Goal: Navigation & Orientation: Find specific page/section

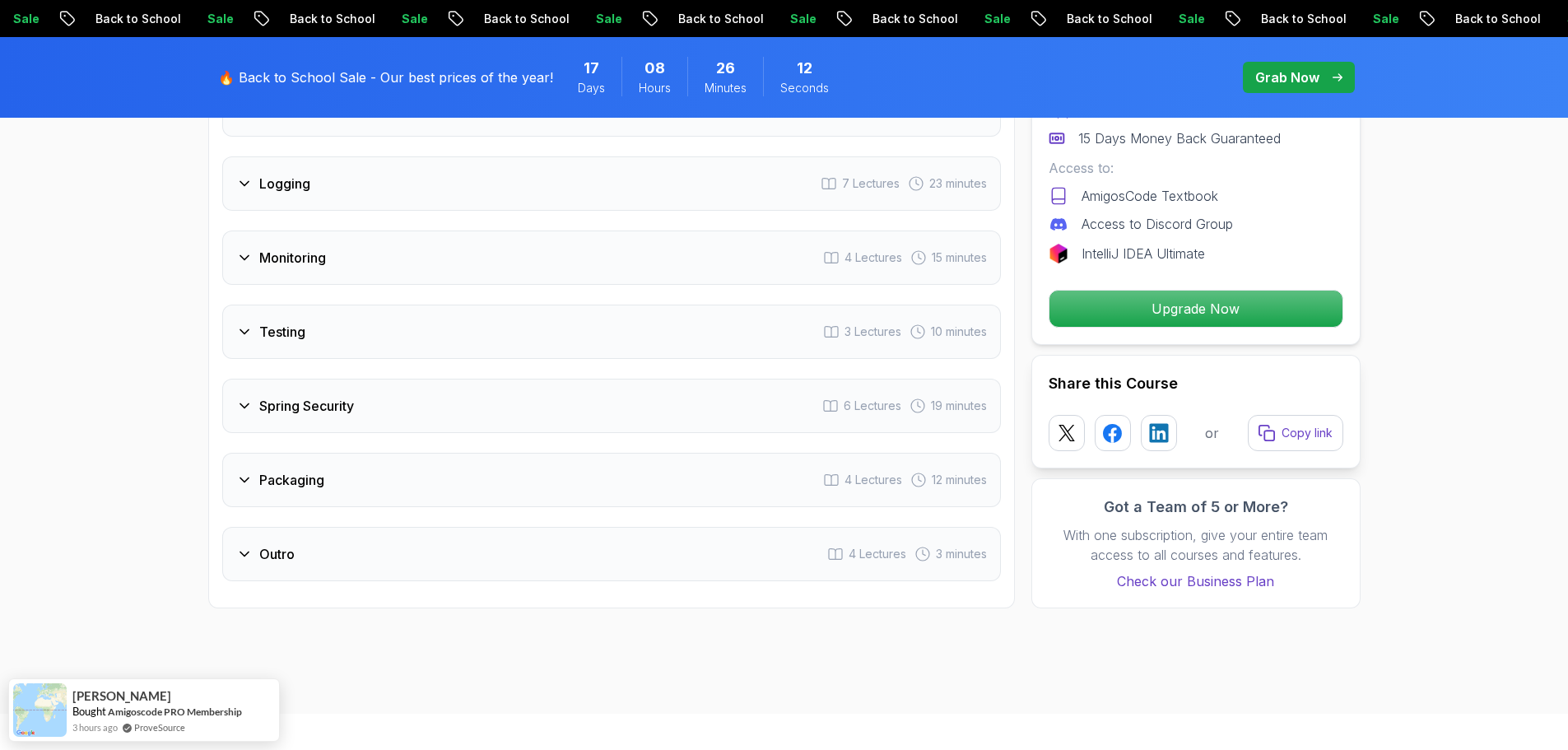
scroll to position [2961, 0]
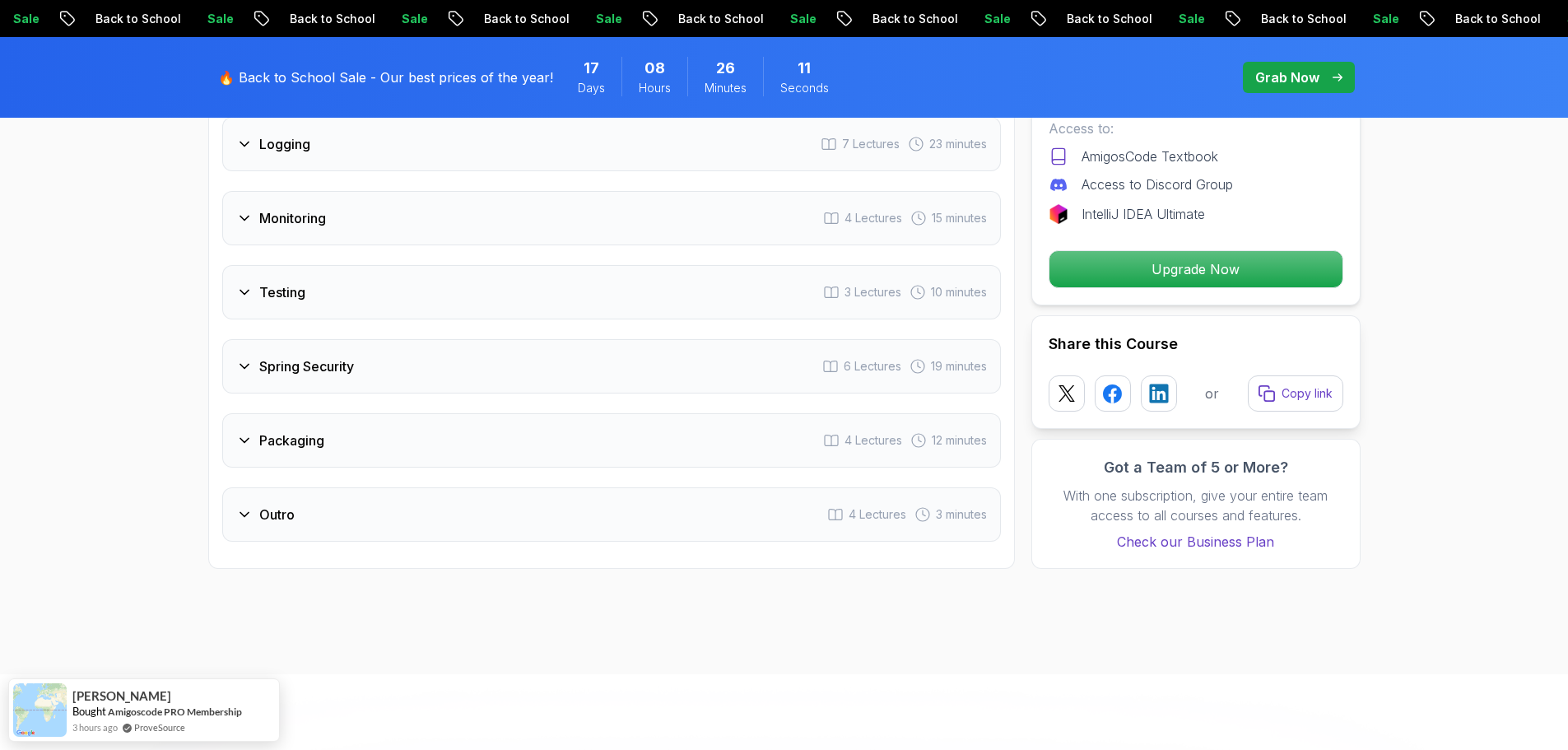
click at [263, 505] on h3 "Outro" at bounding box center [277, 514] width 36 height 20
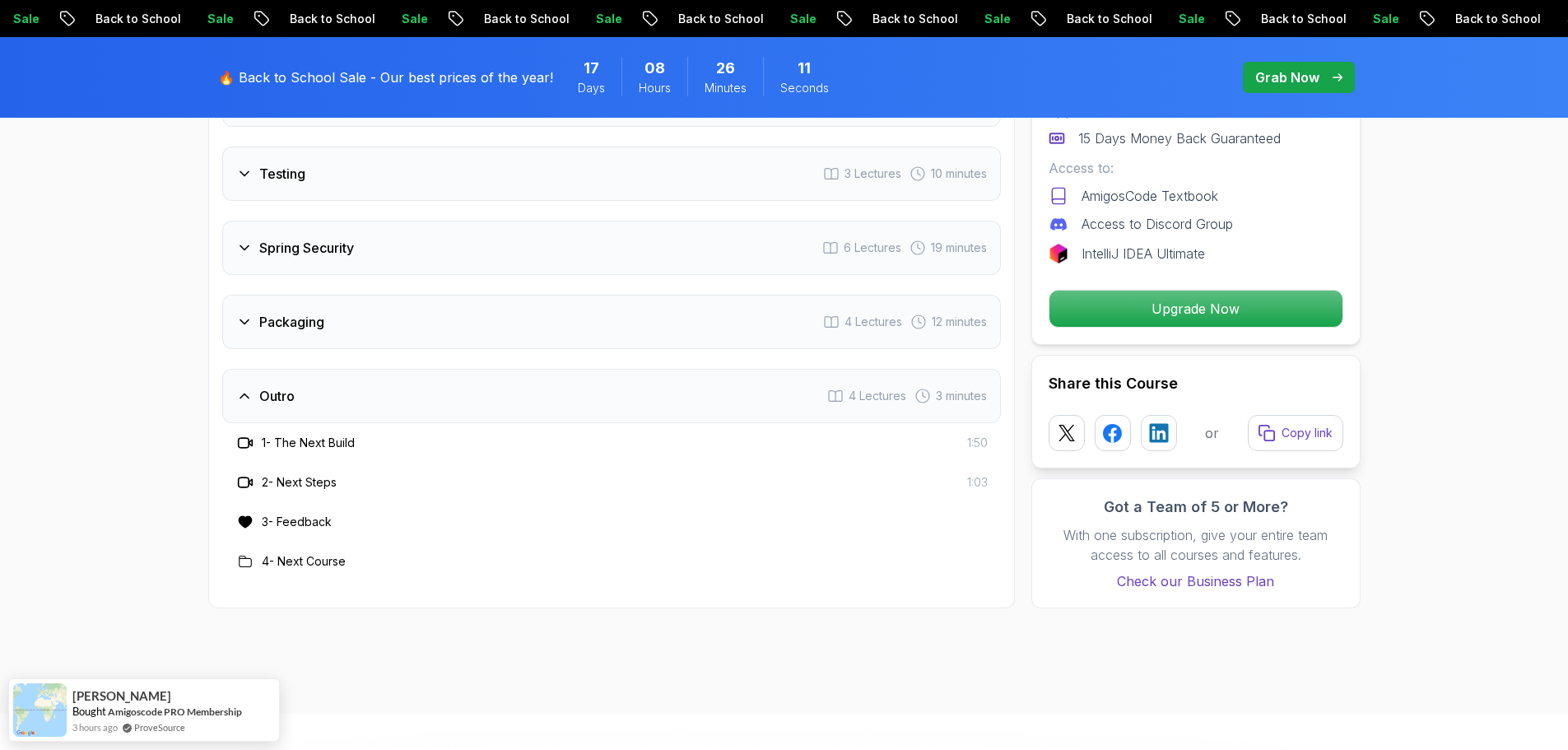
scroll to position [2843, 0]
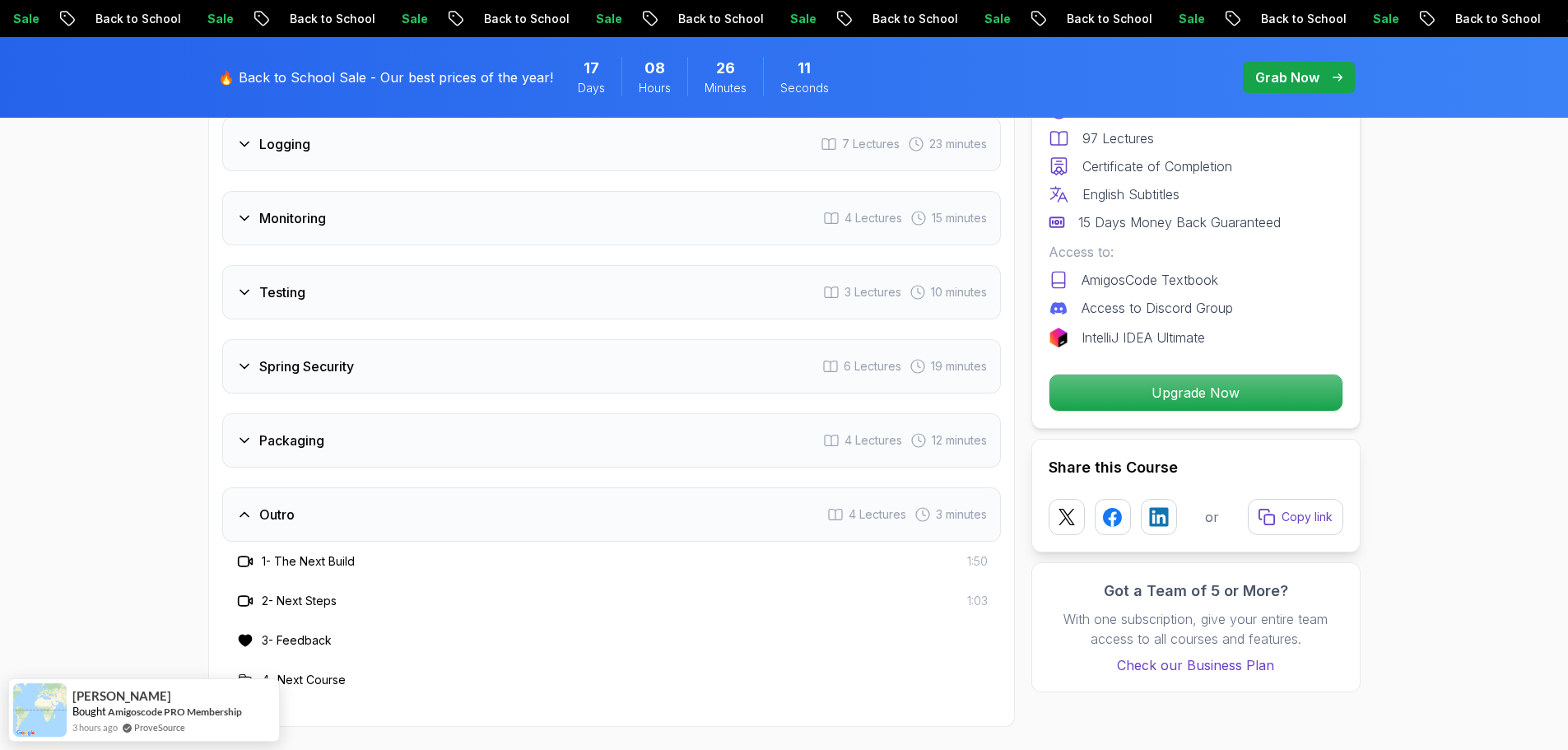
click at [256, 428] on div "Intro 3 Lectures 1 minute Java Bean Validation 9 Lectures 27 minutes Exception …" at bounding box center [611, 149] width 779 height 1101
click at [240, 344] on div "Spring Security 6 Lectures 19 minutes" at bounding box center [611, 366] width 779 height 54
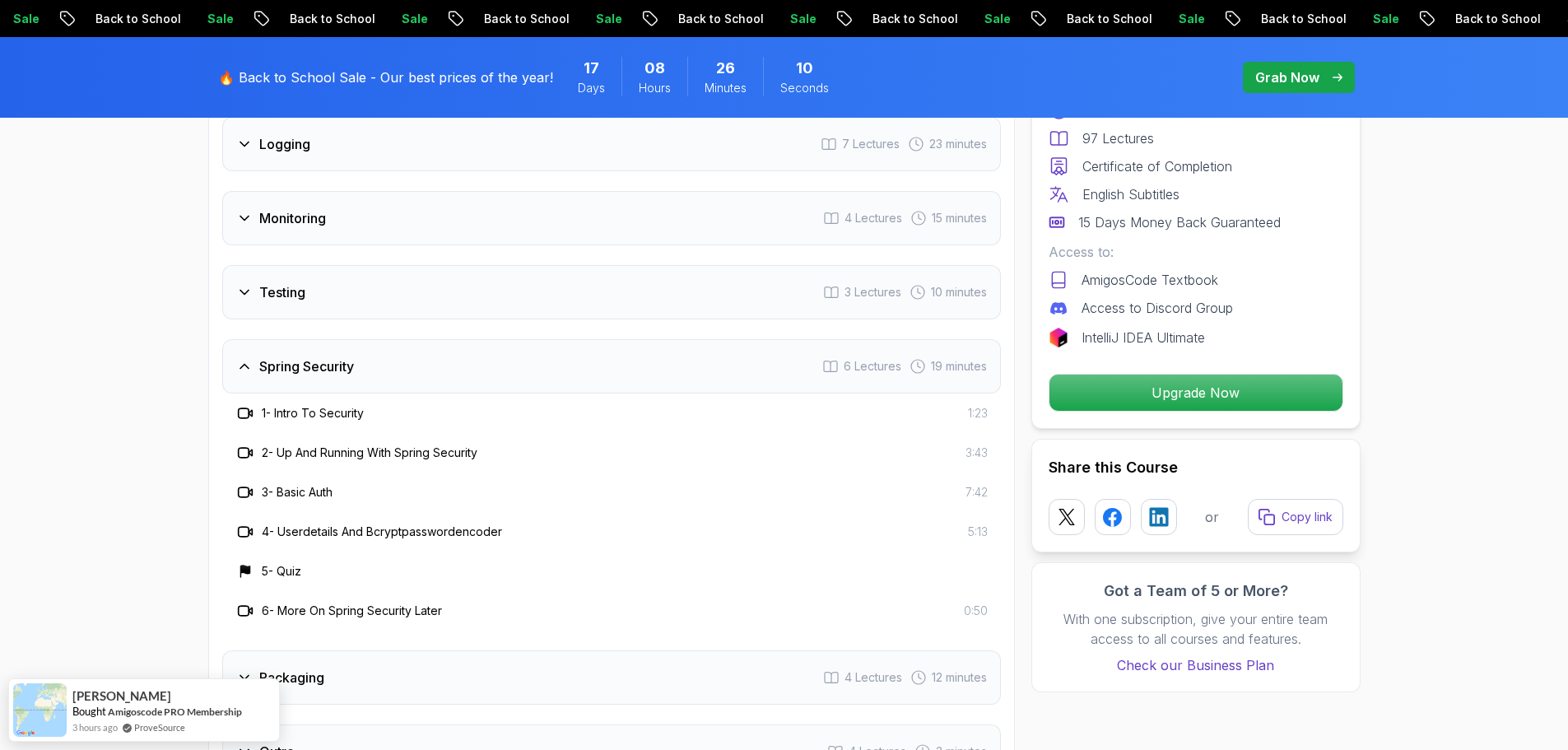
click at [249, 339] on div "Spring Security 6 Lectures 19 minutes" at bounding box center [611, 366] width 779 height 54
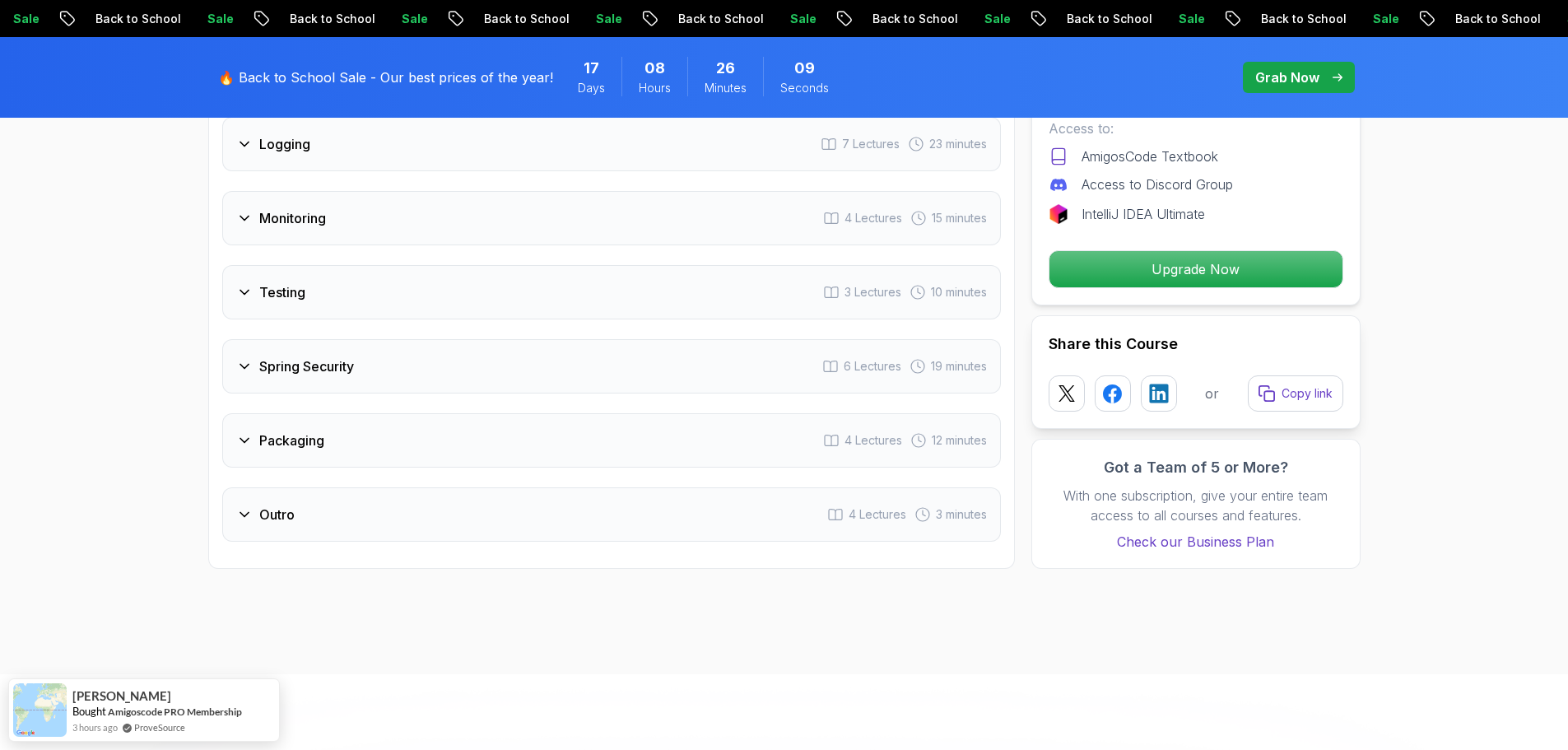
click at [256, 413] on div "Packaging 4 Lectures 12 minutes" at bounding box center [611, 440] width 779 height 54
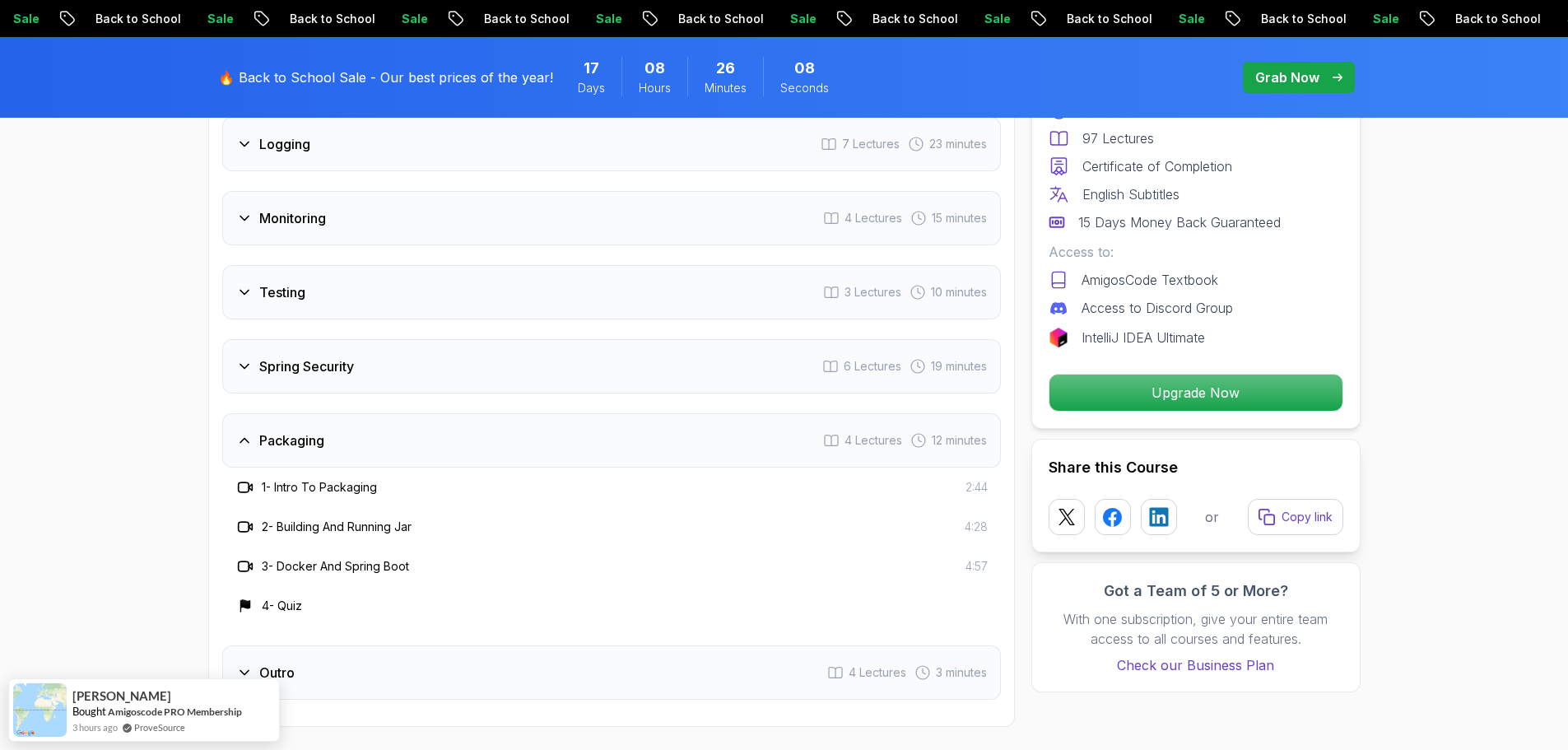
click at [296, 357] on h3 "Spring Security" at bounding box center [306, 366] width 95 height 20
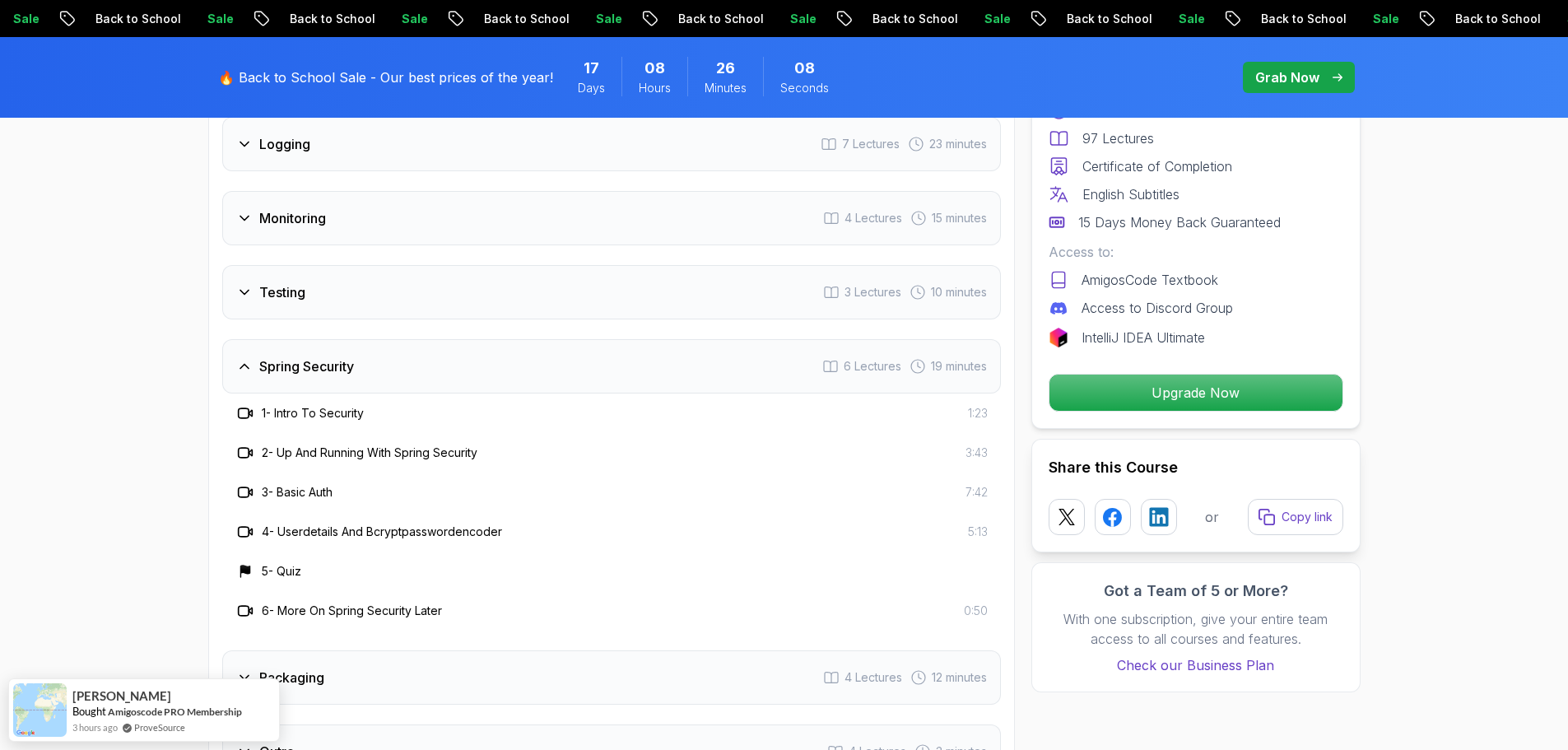
click at [289, 268] on div "Testing 3 Lectures 10 minutes" at bounding box center [611, 292] width 779 height 54
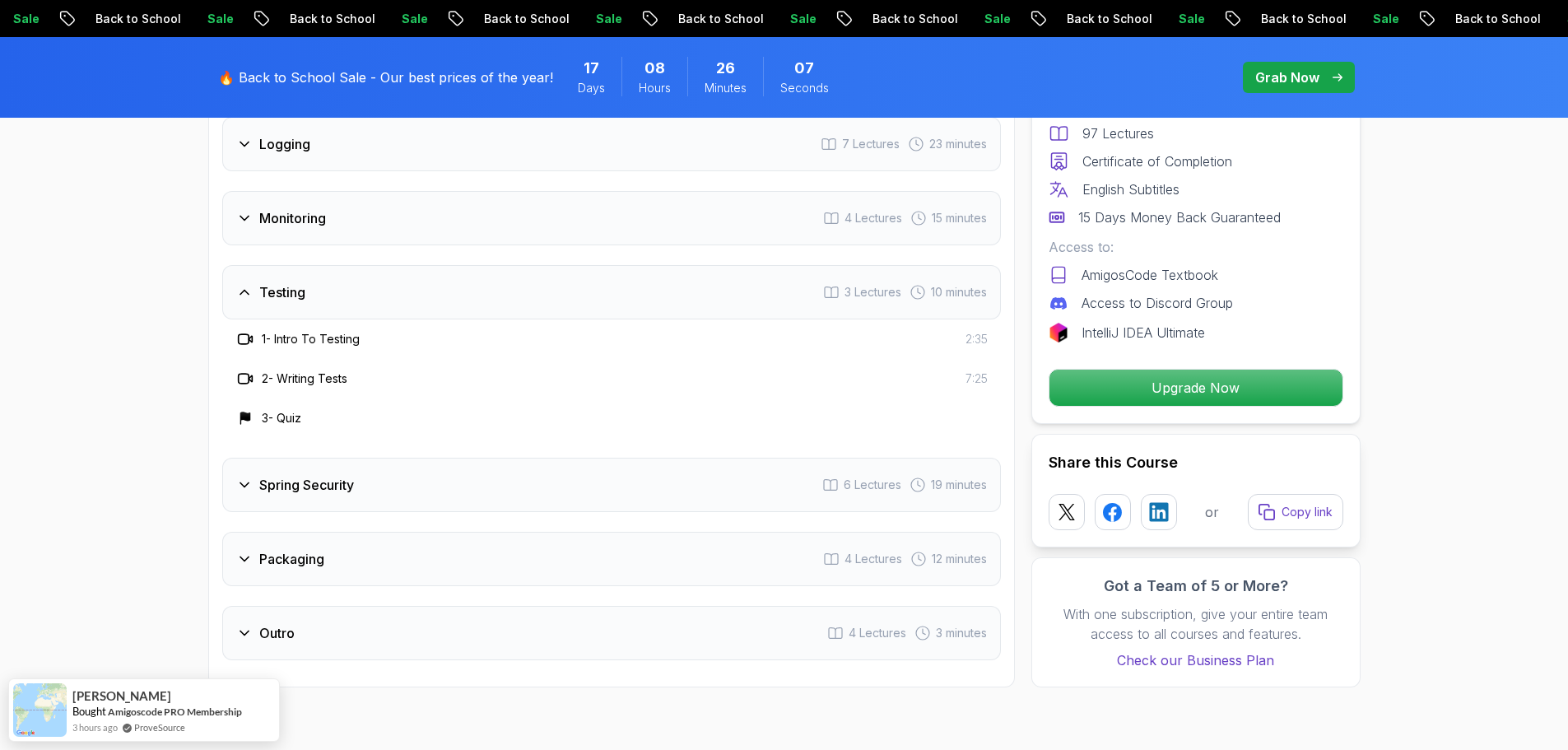
click at [278, 211] on div "Intro 3 Lectures 1 minute Java Bean Validation 9 Lectures 27 minutes Exception …" at bounding box center [611, 129] width 779 height 1062
click at [273, 208] on h3 "Monitoring" at bounding box center [292, 217] width 66 height 20
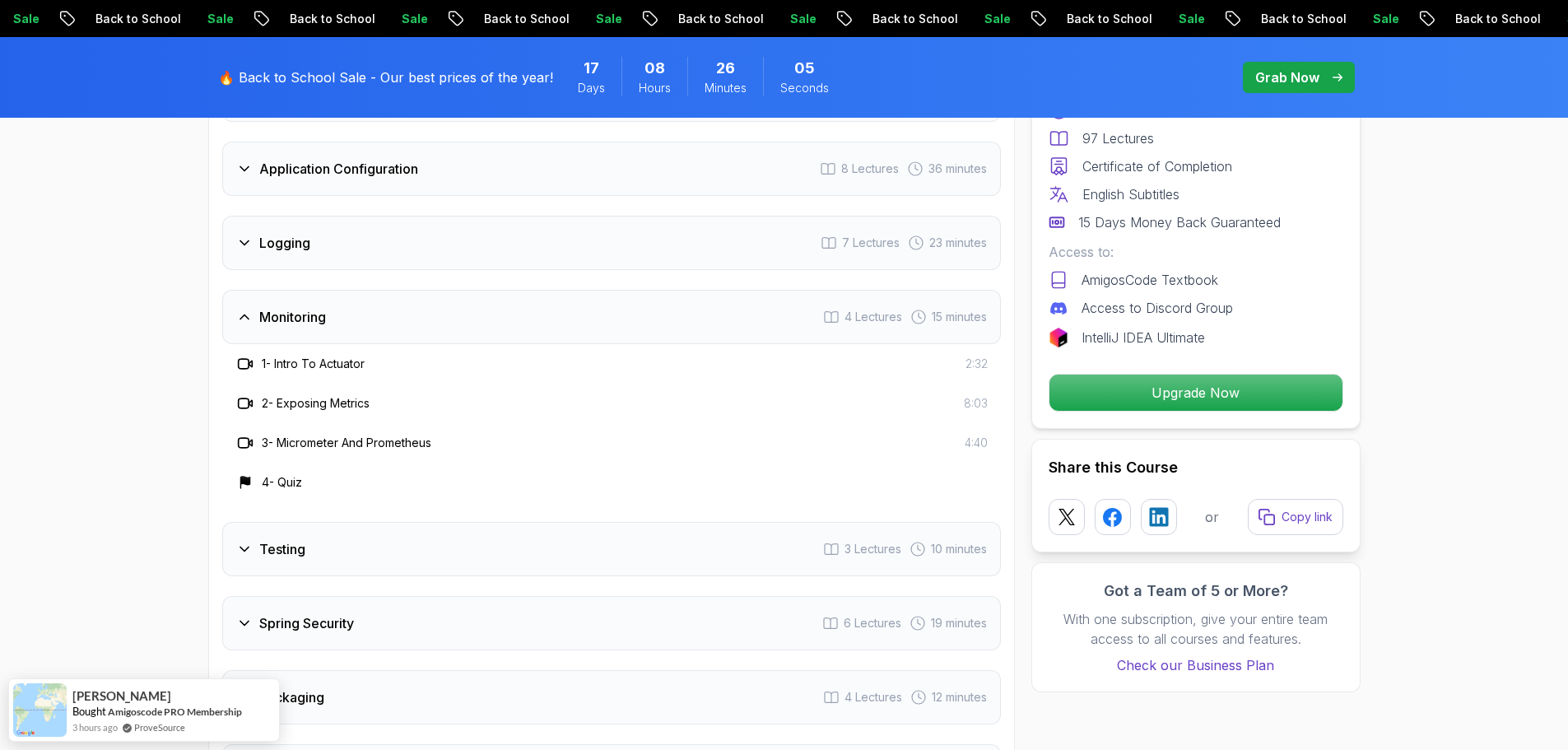
click at [273, 215] on div "Logging 7 Lectures 23 minutes" at bounding box center [611, 243] width 779 height 54
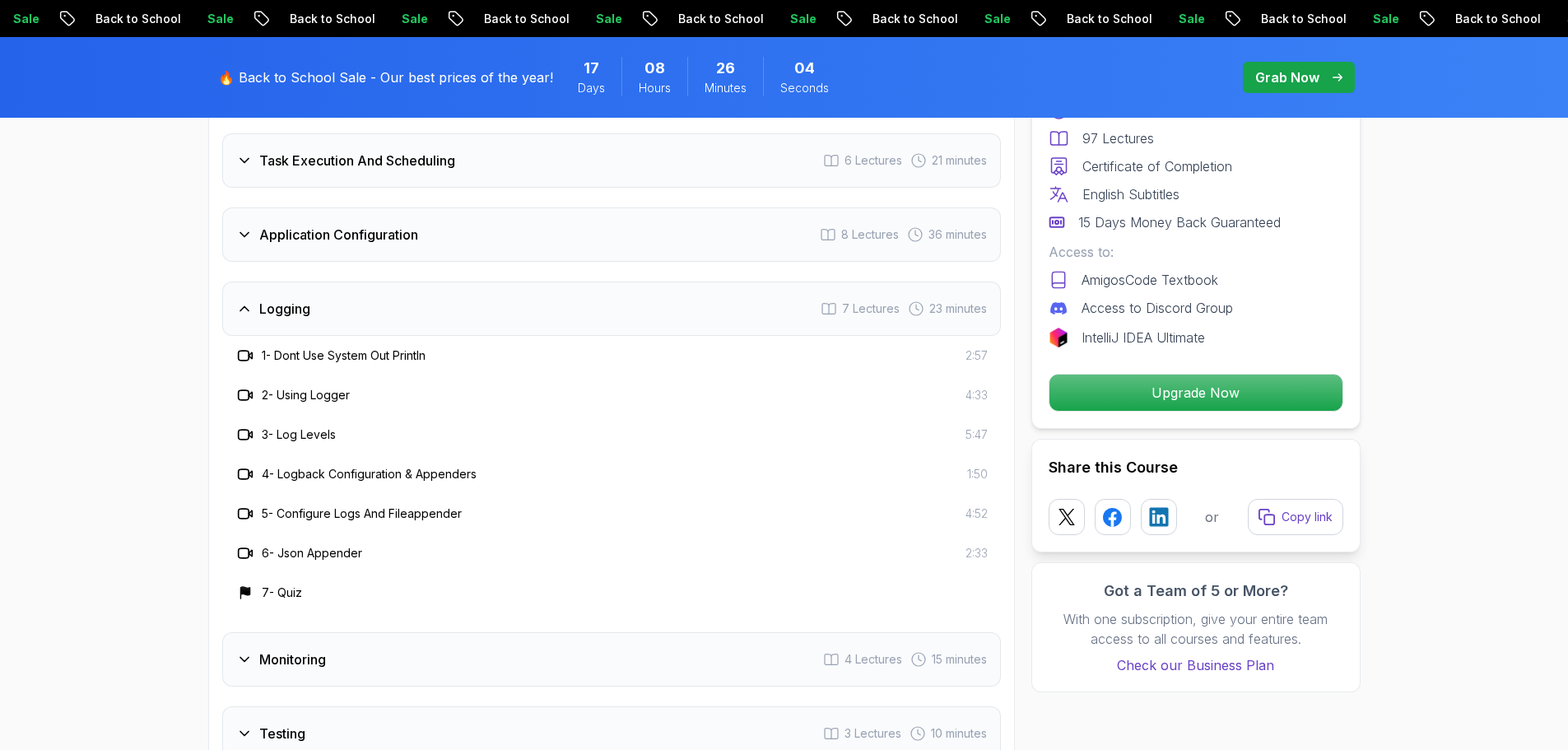
click at [273, 225] on h3 "Application Configuration" at bounding box center [339, 234] width 159 height 20
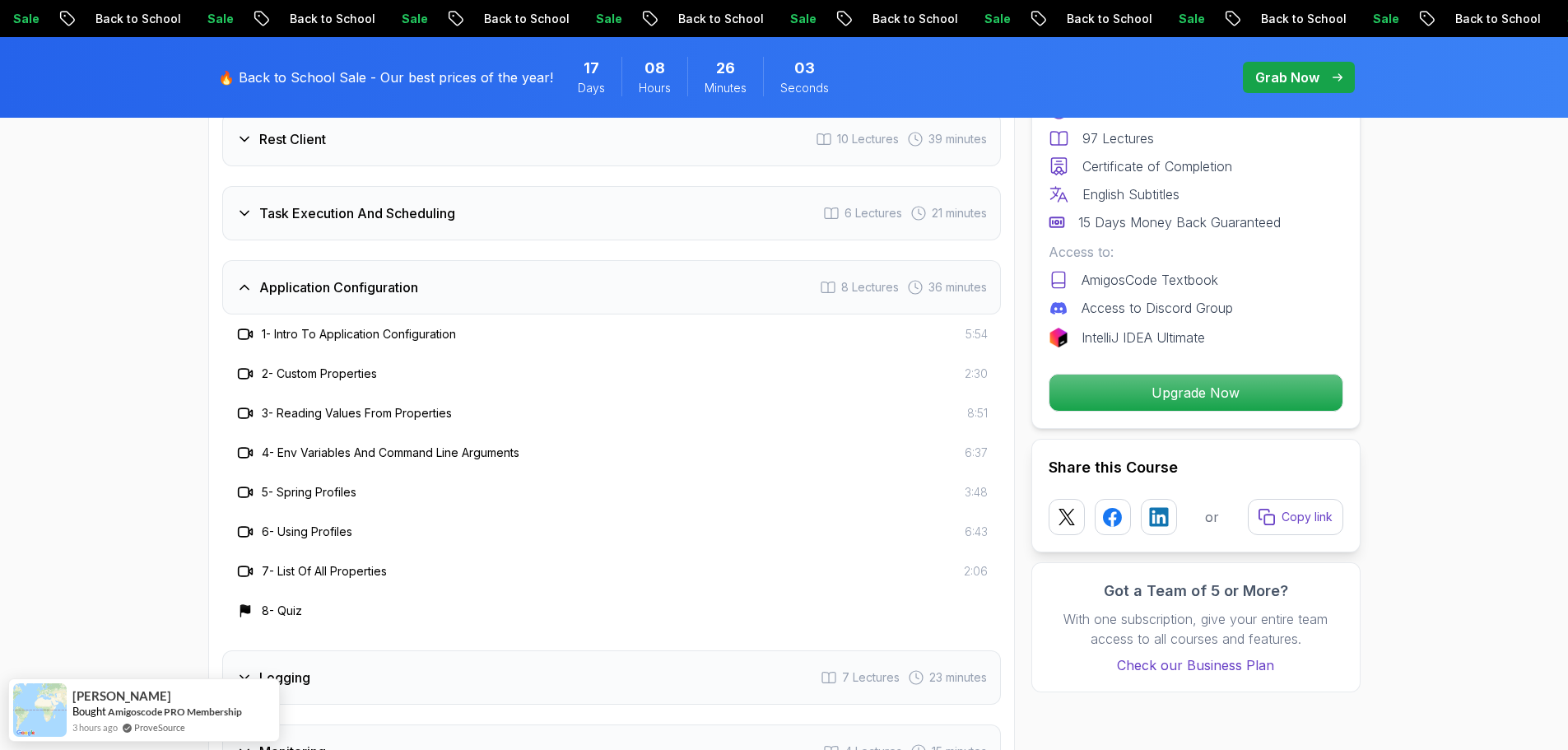
scroll to position [2612, 0]
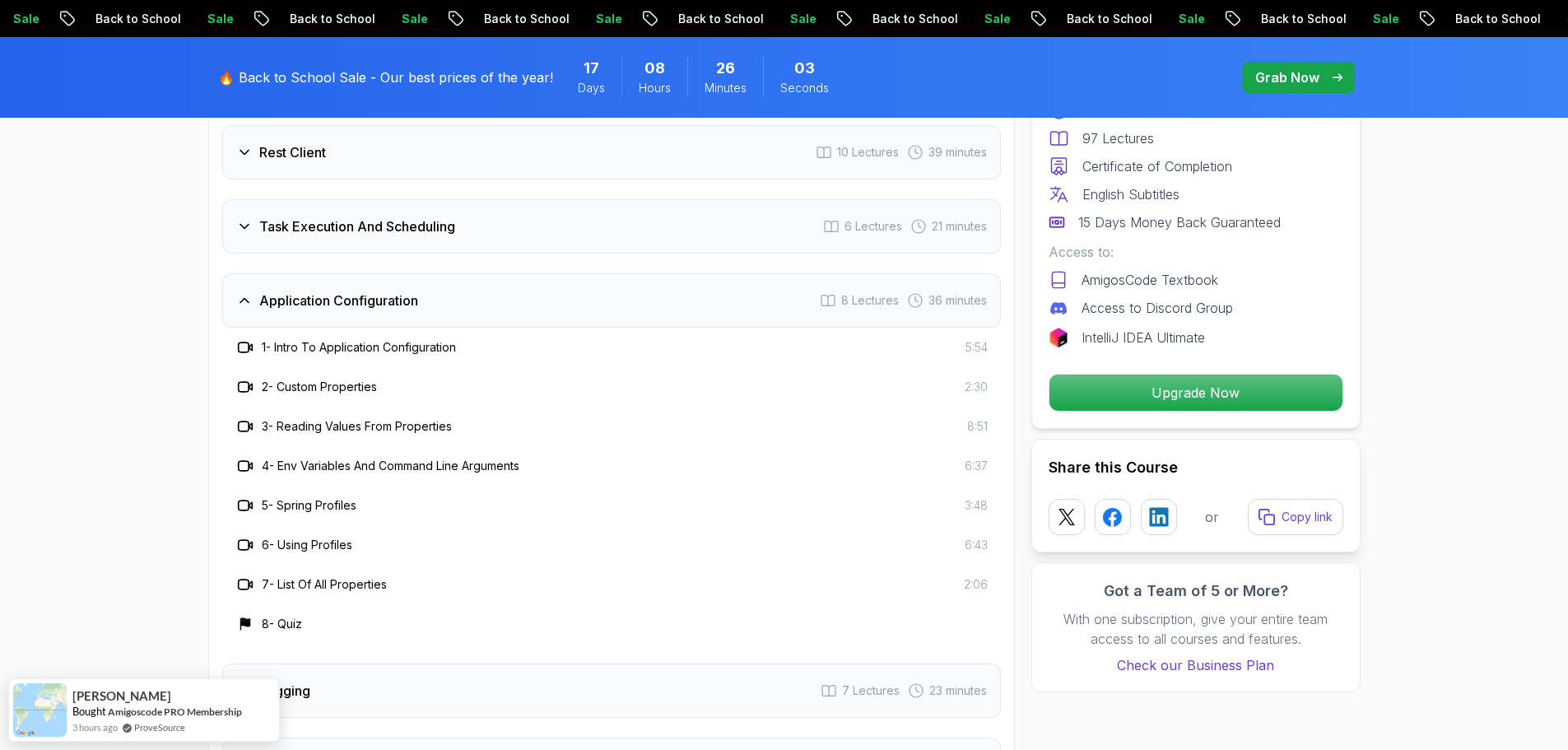
click at [273, 216] on h3 "Task Execution And Scheduling" at bounding box center [357, 226] width 196 height 20
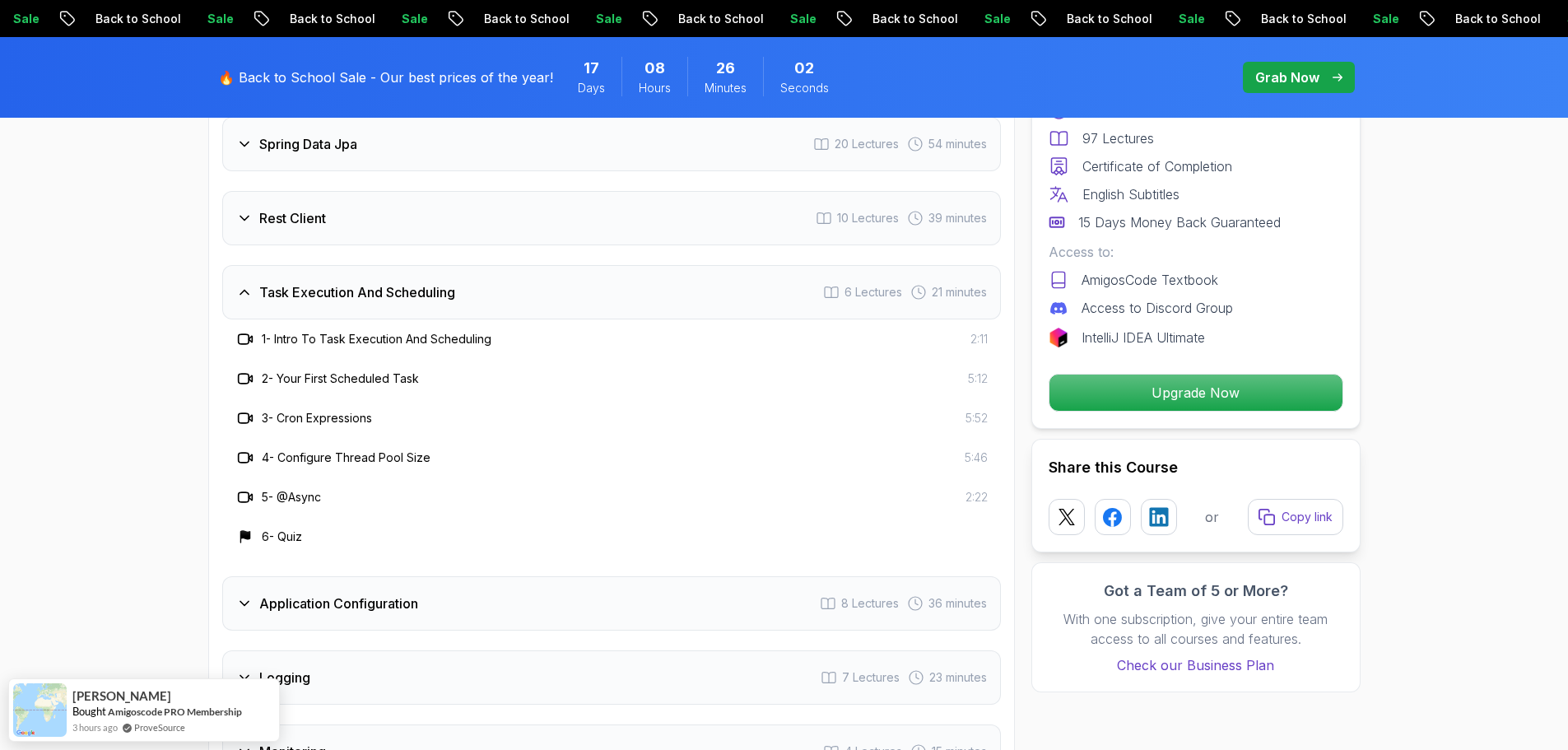
click at [273, 208] on h3 "Rest Client" at bounding box center [292, 217] width 66 height 20
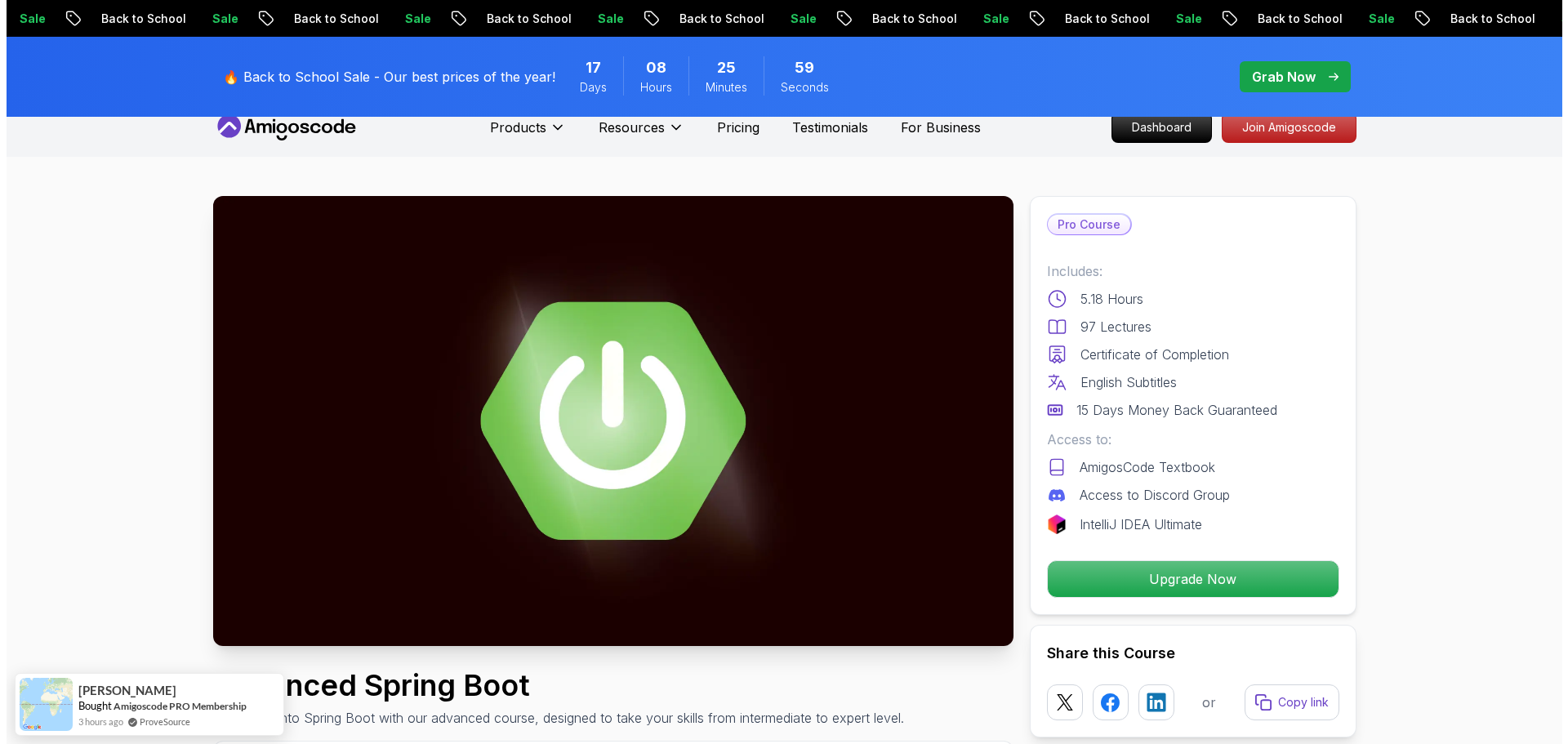
scroll to position [0, 0]
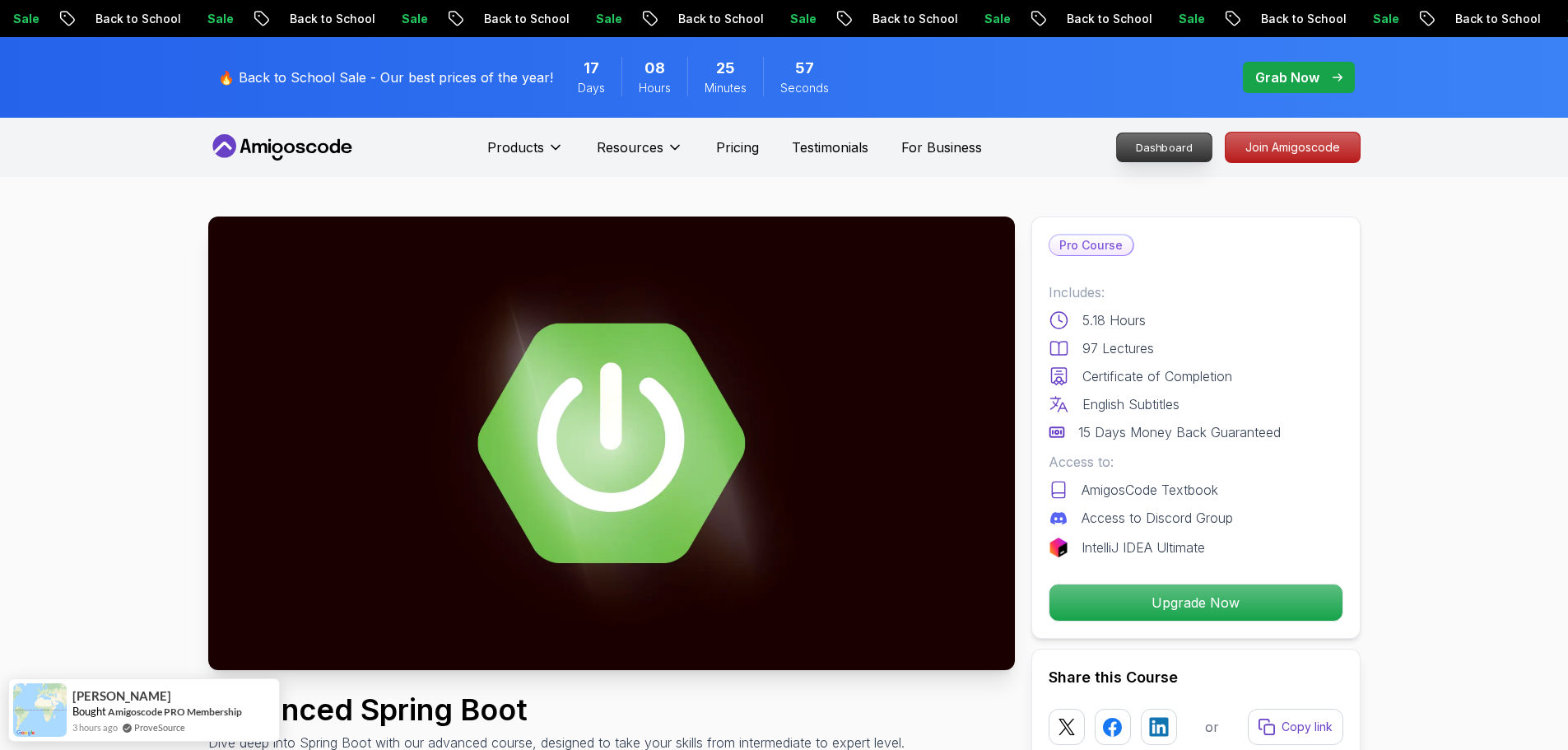
click at [1200, 148] on p "Dashboard" at bounding box center [1164, 147] width 95 height 28
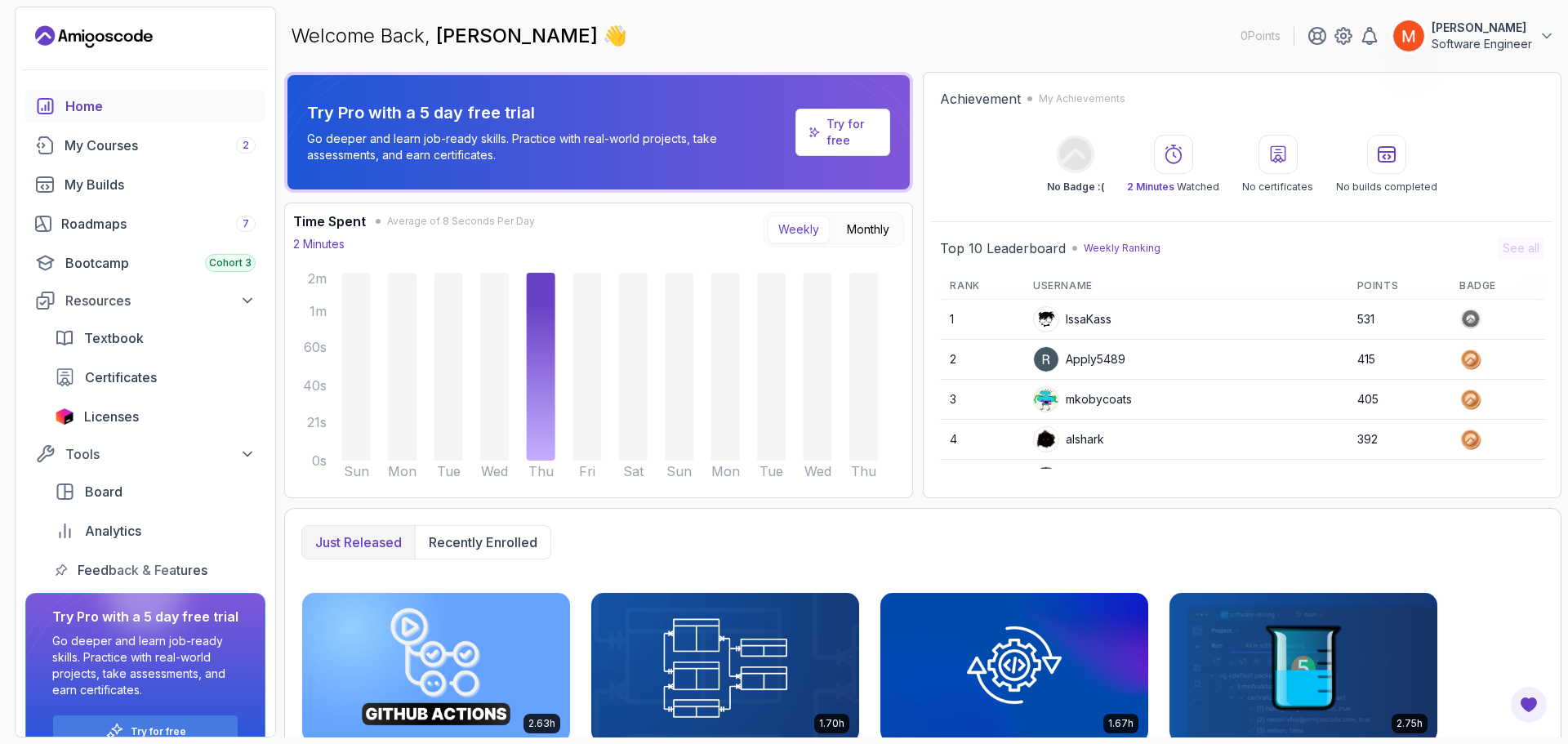
drag, startPoint x: 1548, startPoint y: 293, endPoint x: 1546, endPoint y: 307, distance: 14.1
click at [1546, 307] on div "Top 10 Leaderboard Weekly Ranking See all Rank Username Points Badge 1 IssaKass…" at bounding box center [1242, 359] width 621 height 260
drag, startPoint x: 1526, startPoint y: 307, endPoint x: 1528, endPoint y: 332, distance: 25.1
click at [1528, 332] on td at bounding box center [1497, 320] width 95 height 40
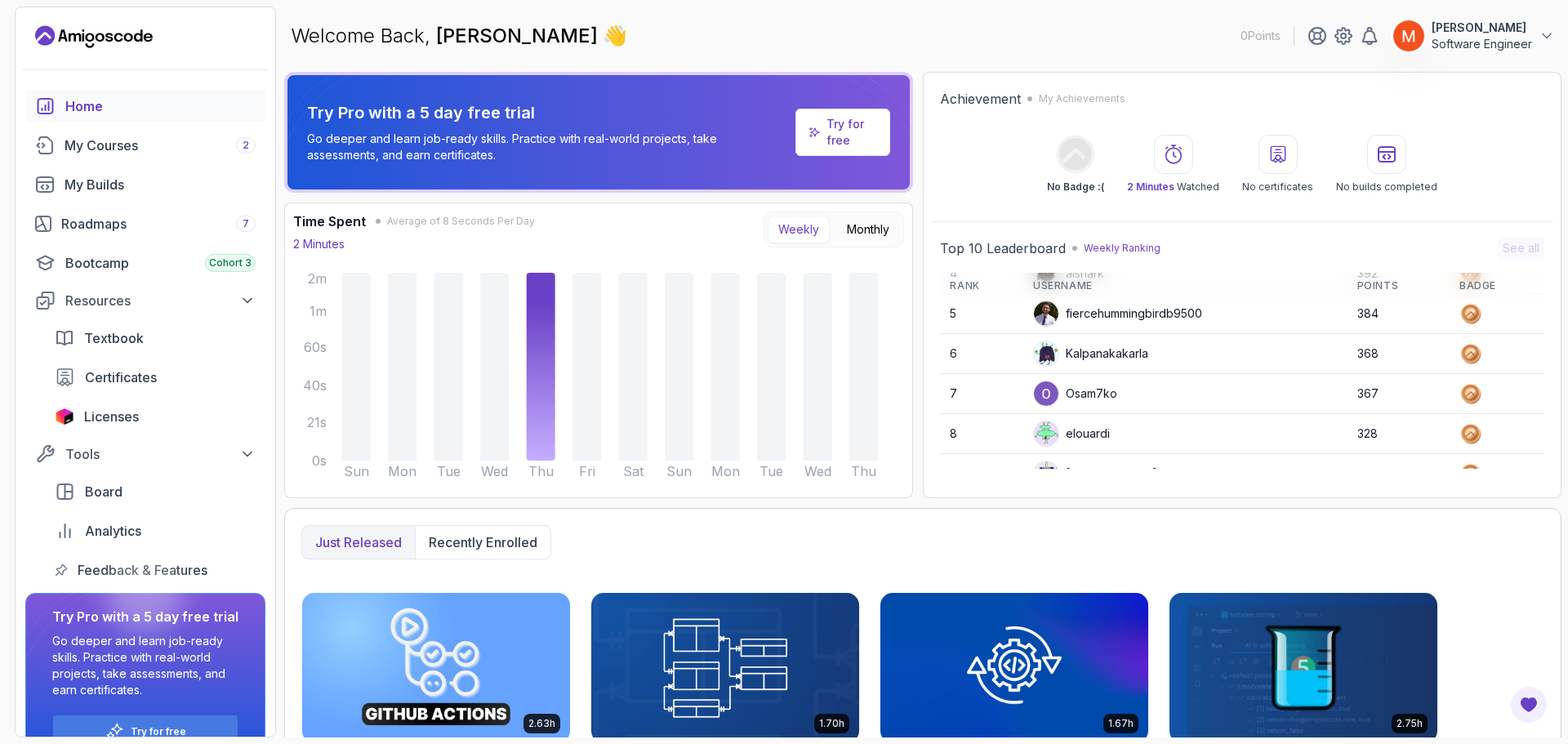
scroll to position [230, 0]
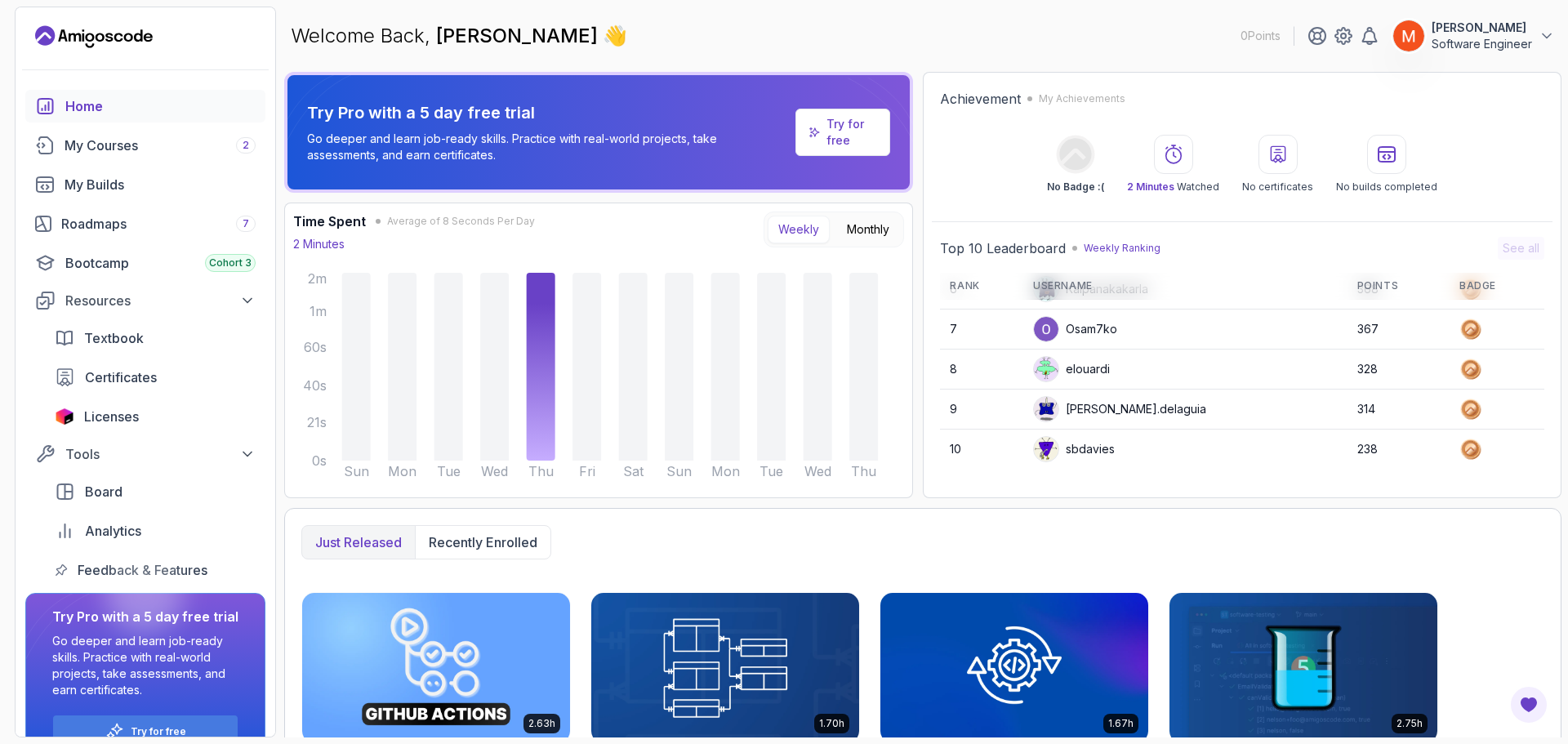
click at [281, 278] on section "0 Points [PERSON_NAME] Software Engineer Home My Courses 2 My Builds Roadmaps 7…" at bounding box center [784, 372] width 1568 height 744
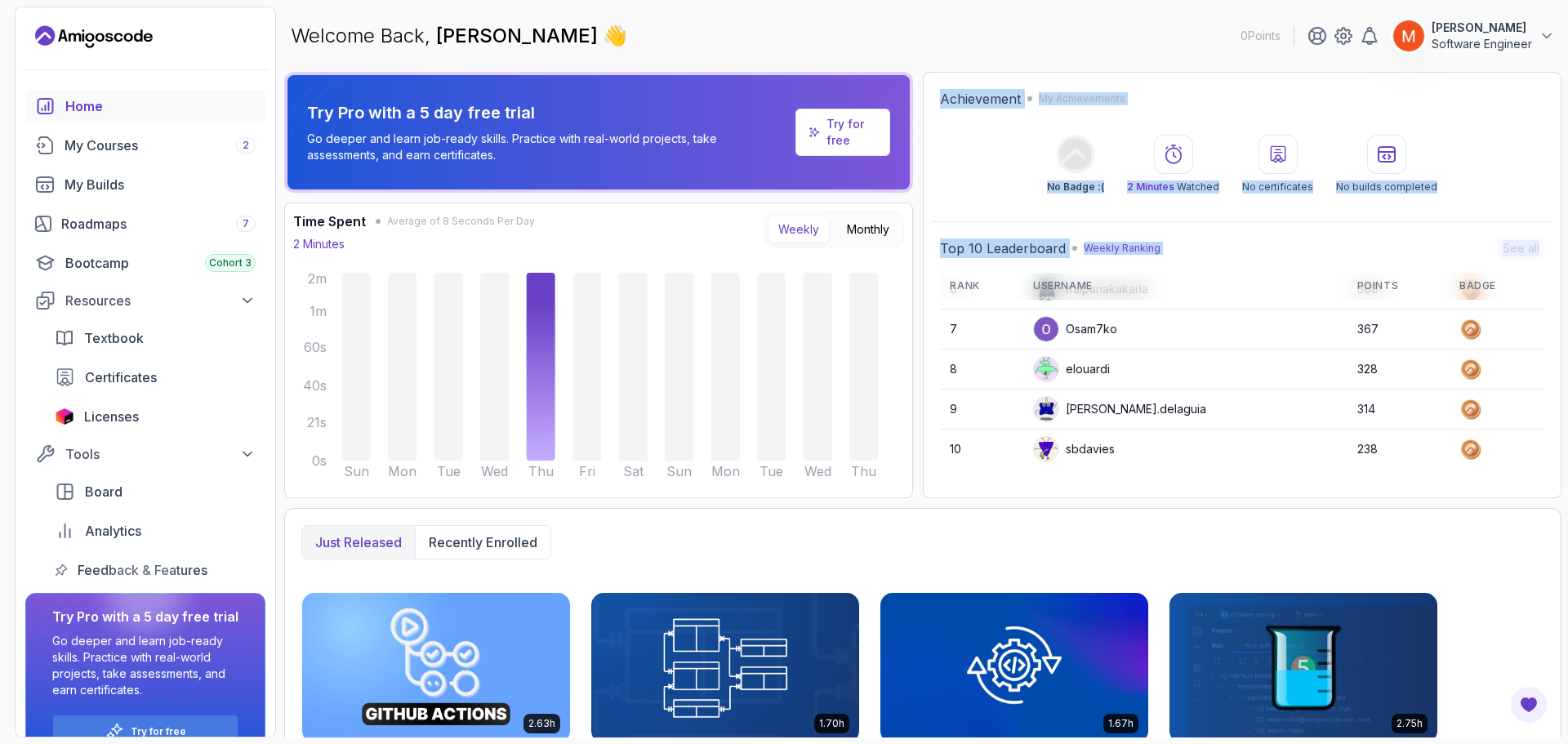
drag, startPoint x: 1566, startPoint y: 212, endPoint x: 1567, endPoint y: 337, distance: 125.0
click at [1555, 337] on section "0 Points [PERSON_NAME] Software Engineer Home My Courses 2 My Builds Roadmaps 7…" at bounding box center [784, 372] width 1568 height 744
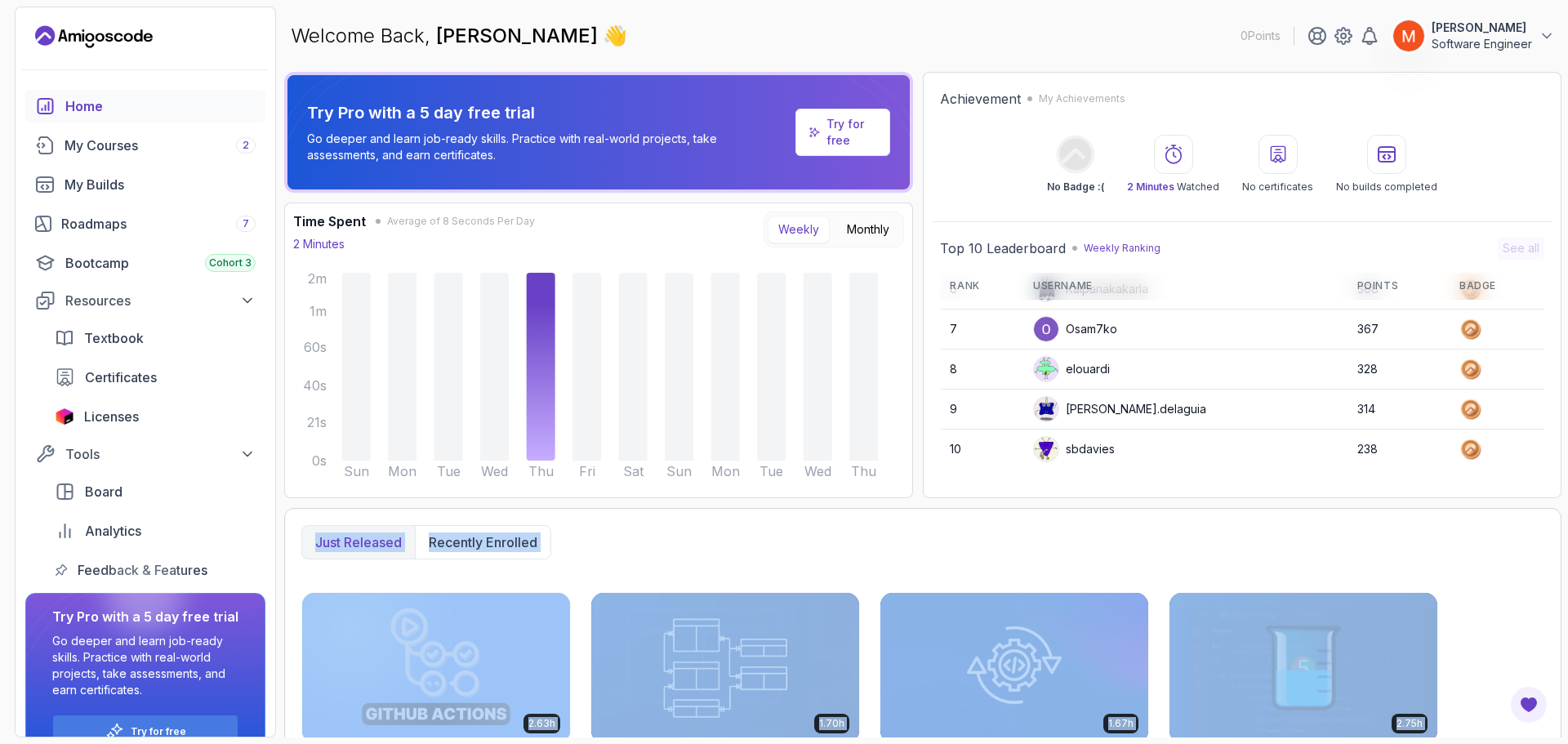
scroll to position [315, 0]
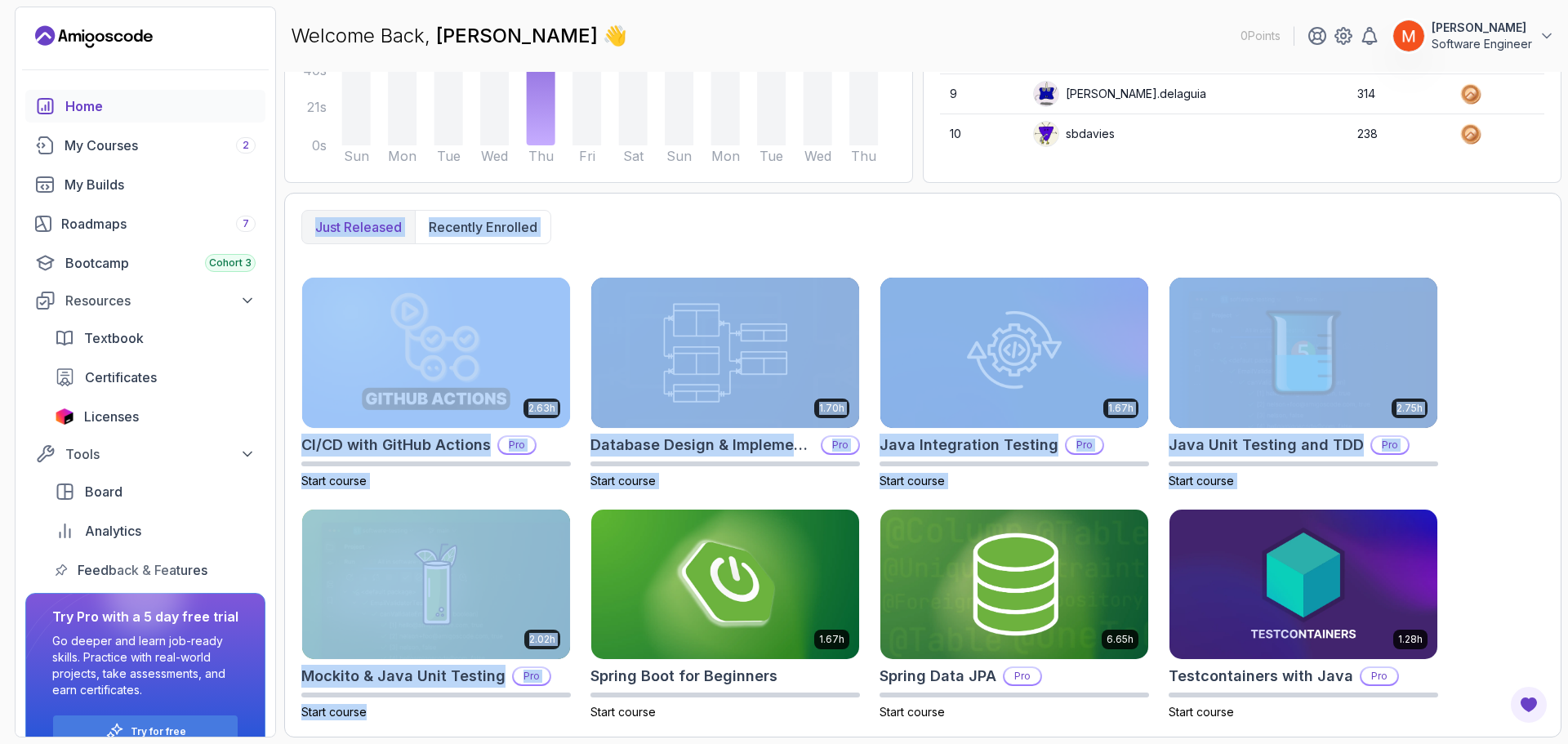
drag, startPoint x: 291, startPoint y: 504, endPoint x: 484, endPoint y: 774, distance: 331.9
click at [484, 743] on html "0 Points [PERSON_NAME] Software Engineer Home My Courses 2 My Builds Roadmaps 7…" at bounding box center [784, 372] width 1568 height 744
click at [285, 648] on div "Just released Recently enrolled 2.63h CI/CD with GitHub Actions Pro Start cours…" at bounding box center [922, 464] width 1277 height 544
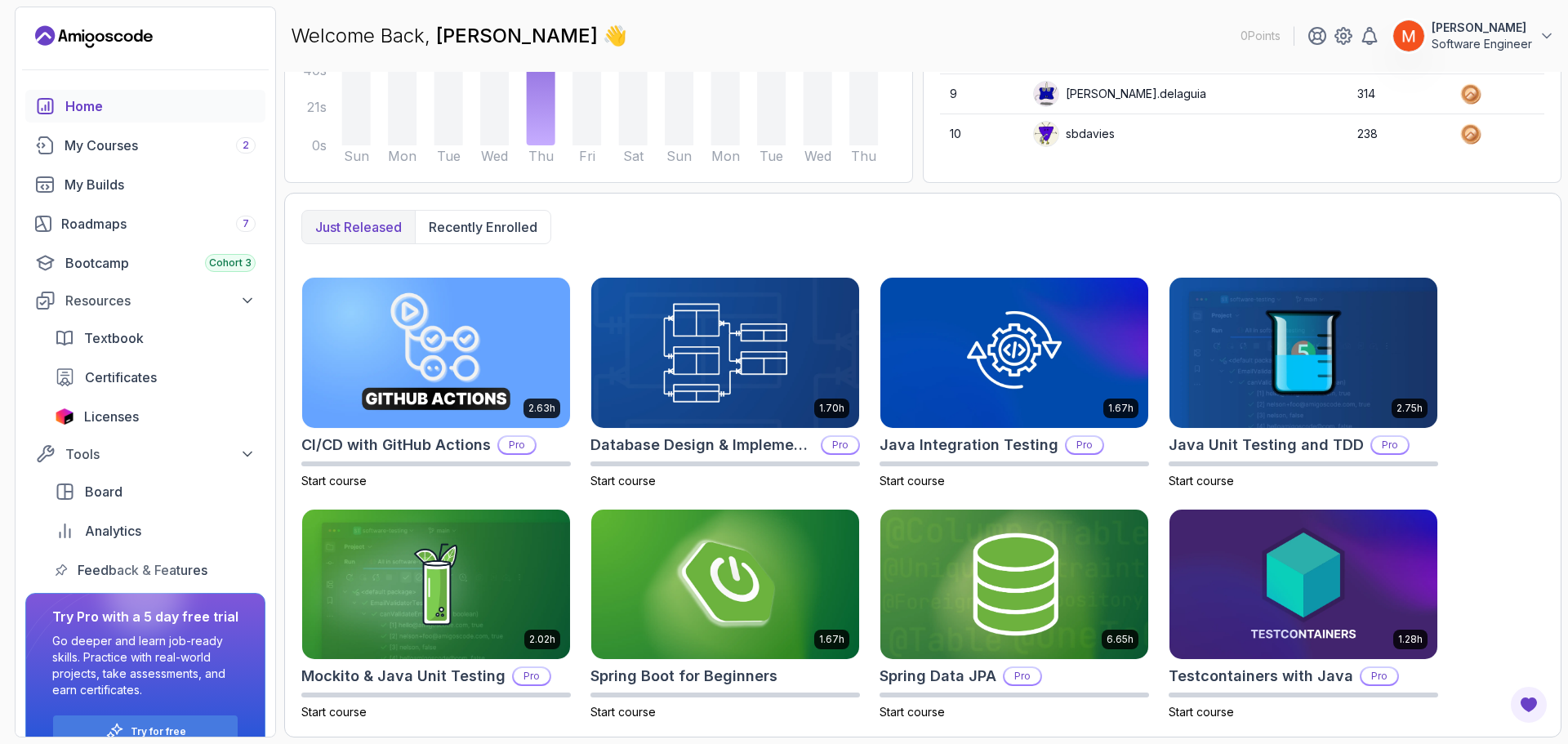
click at [279, 648] on section "0 Points [PERSON_NAME] Software Engineer Home My Courses 2 My Builds Roadmaps 7…" at bounding box center [784, 372] width 1568 height 744
click at [280, 579] on section "0 Points [PERSON_NAME] Software Engineer Home My Courses 2 My Builds Roadmaps 7…" at bounding box center [784, 372] width 1568 height 744
click at [92, 414] on span "Licenses" at bounding box center [111, 416] width 55 height 20
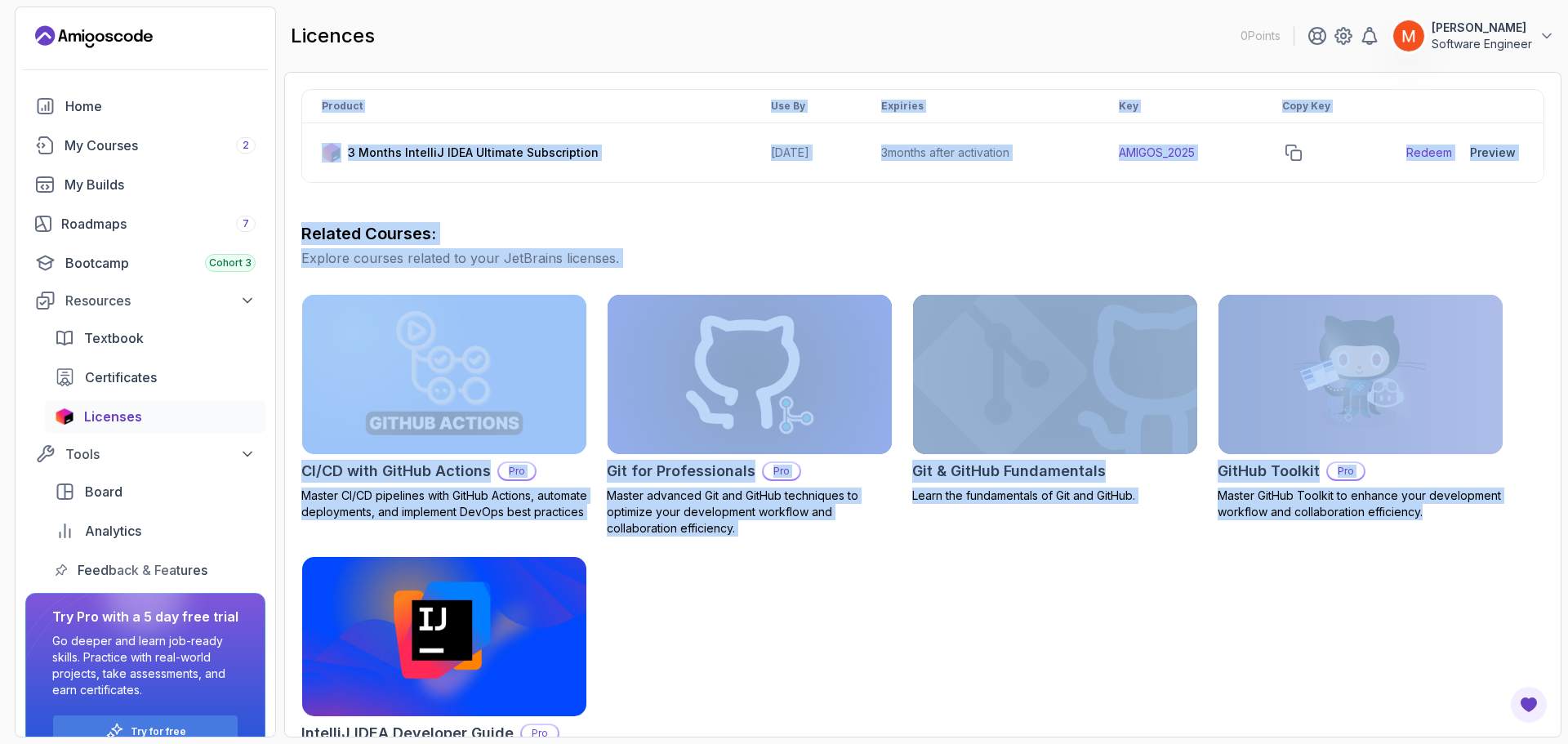
scroll to position [355, 0]
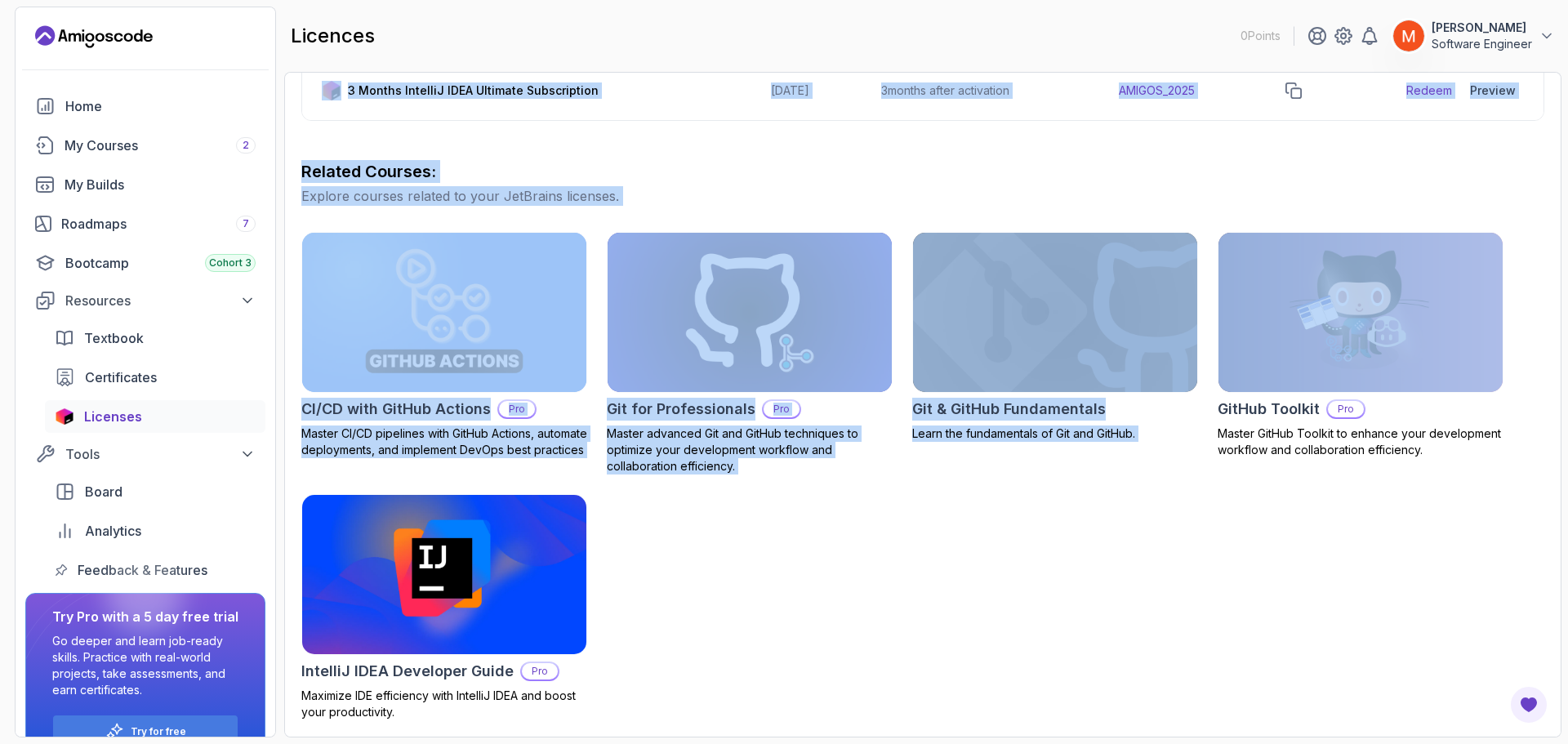
drag, startPoint x: 1542, startPoint y: 192, endPoint x: 1403, endPoint y: 362, distance: 219.6
click at [1403, 362] on div "6 Month Ultimate License Pro Feature Get a personal-use license for 6 months of…" at bounding box center [922, 227] width 1243 height 986
click at [1026, 164] on h3 "Related Courses:" at bounding box center [922, 171] width 1243 height 23
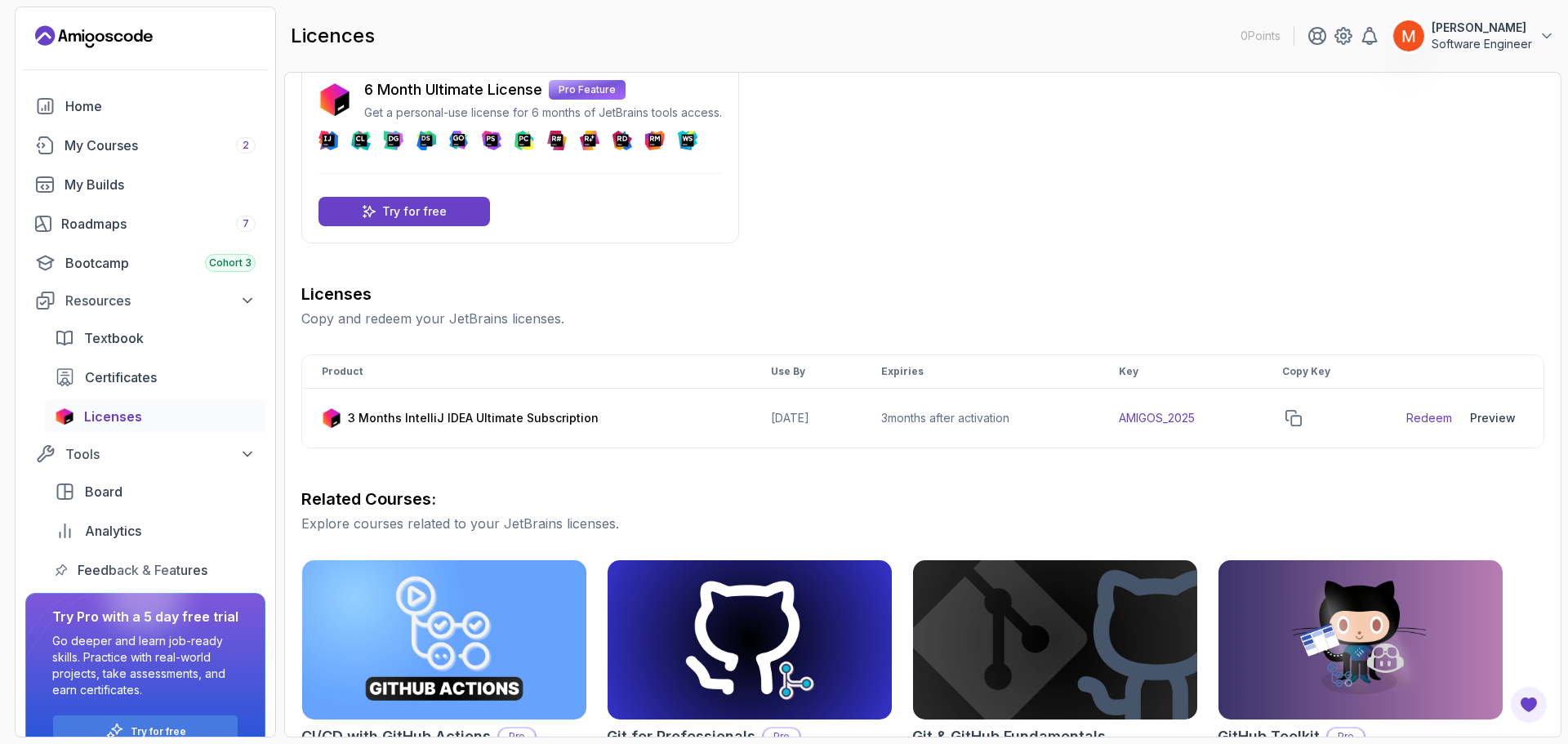
scroll to position [0, 0]
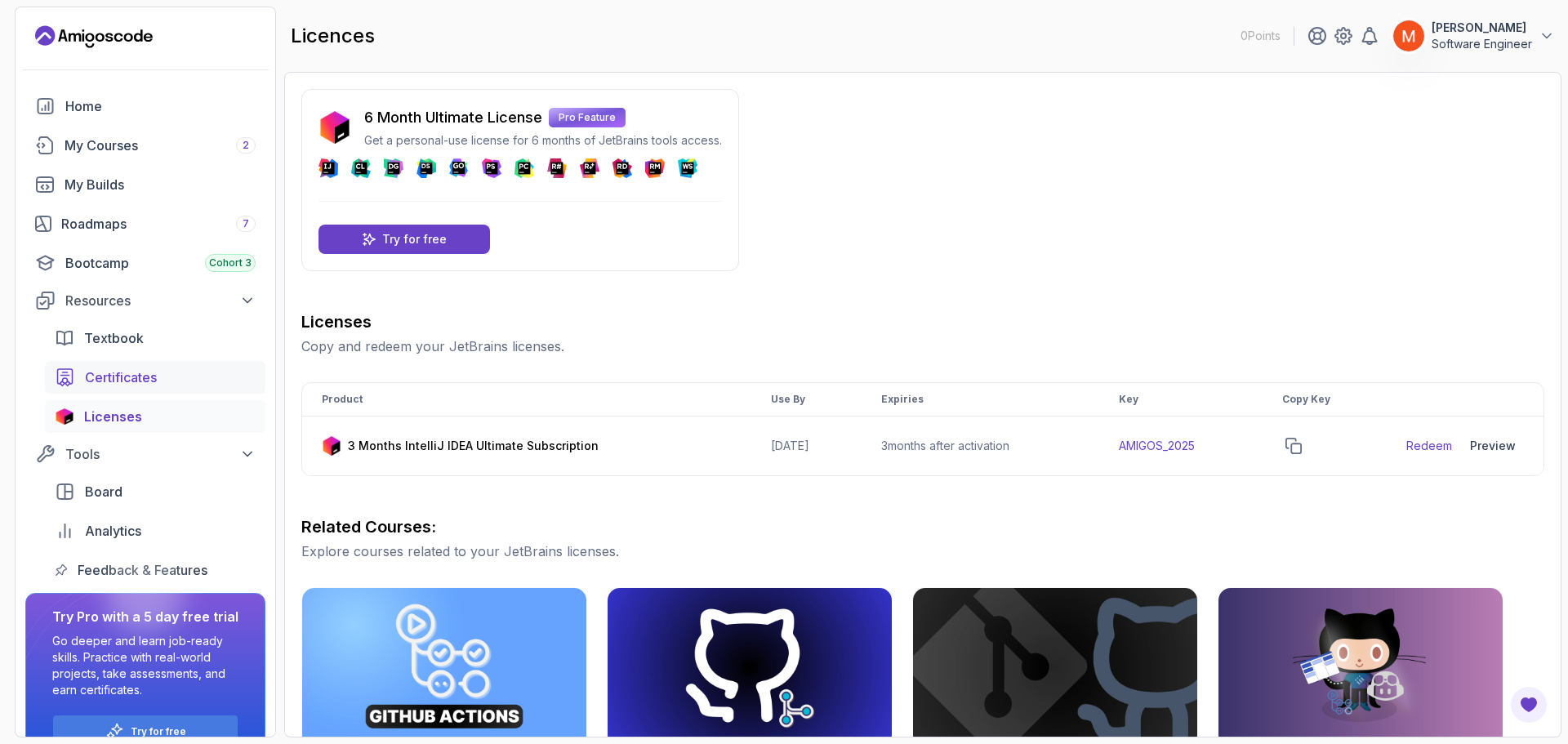
click at [195, 375] on div "Certificates" at bounding box center [170, 377] width 171 height 20
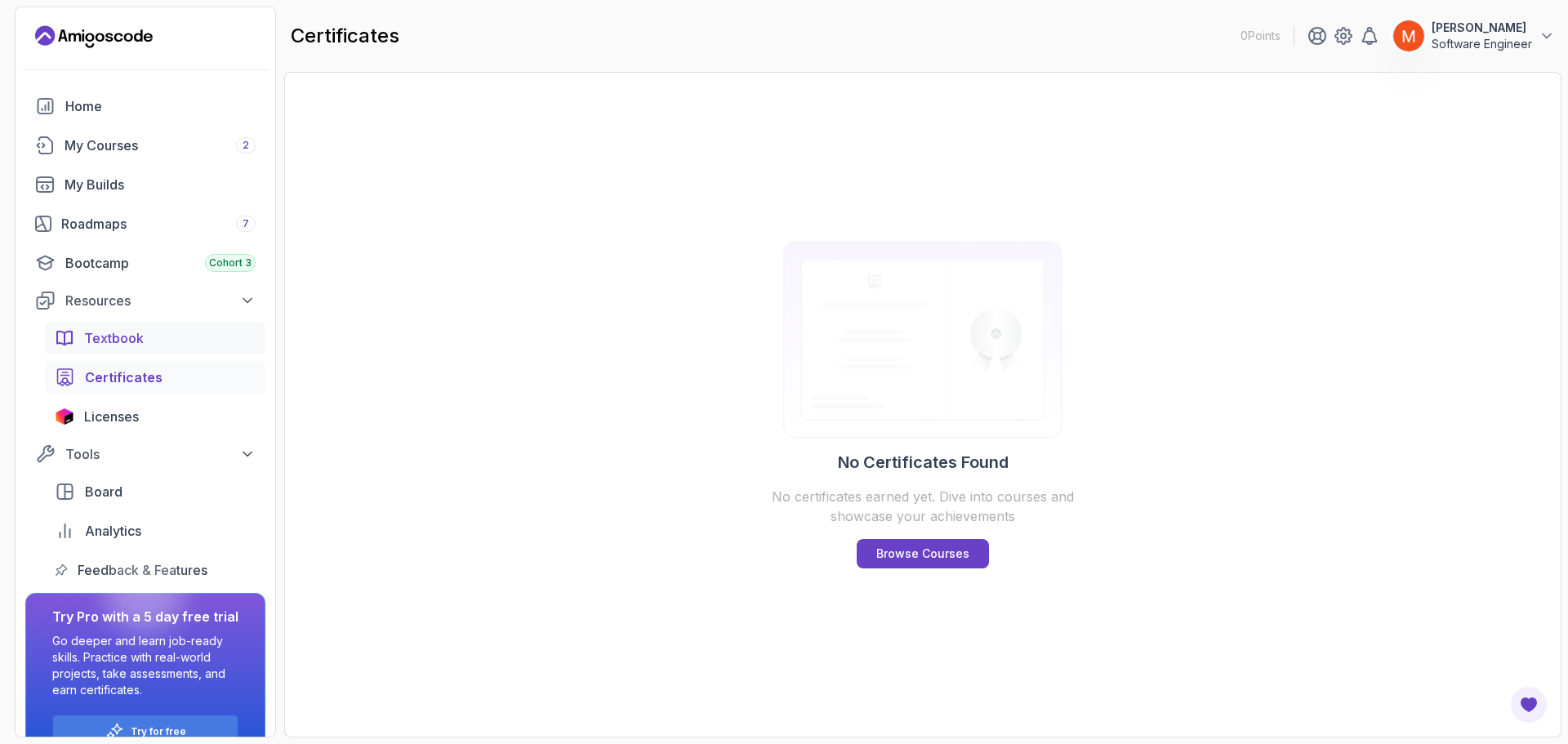
click at [187, 345] on div "Textbook" at bounding box center [170, 337] width 172 height 20
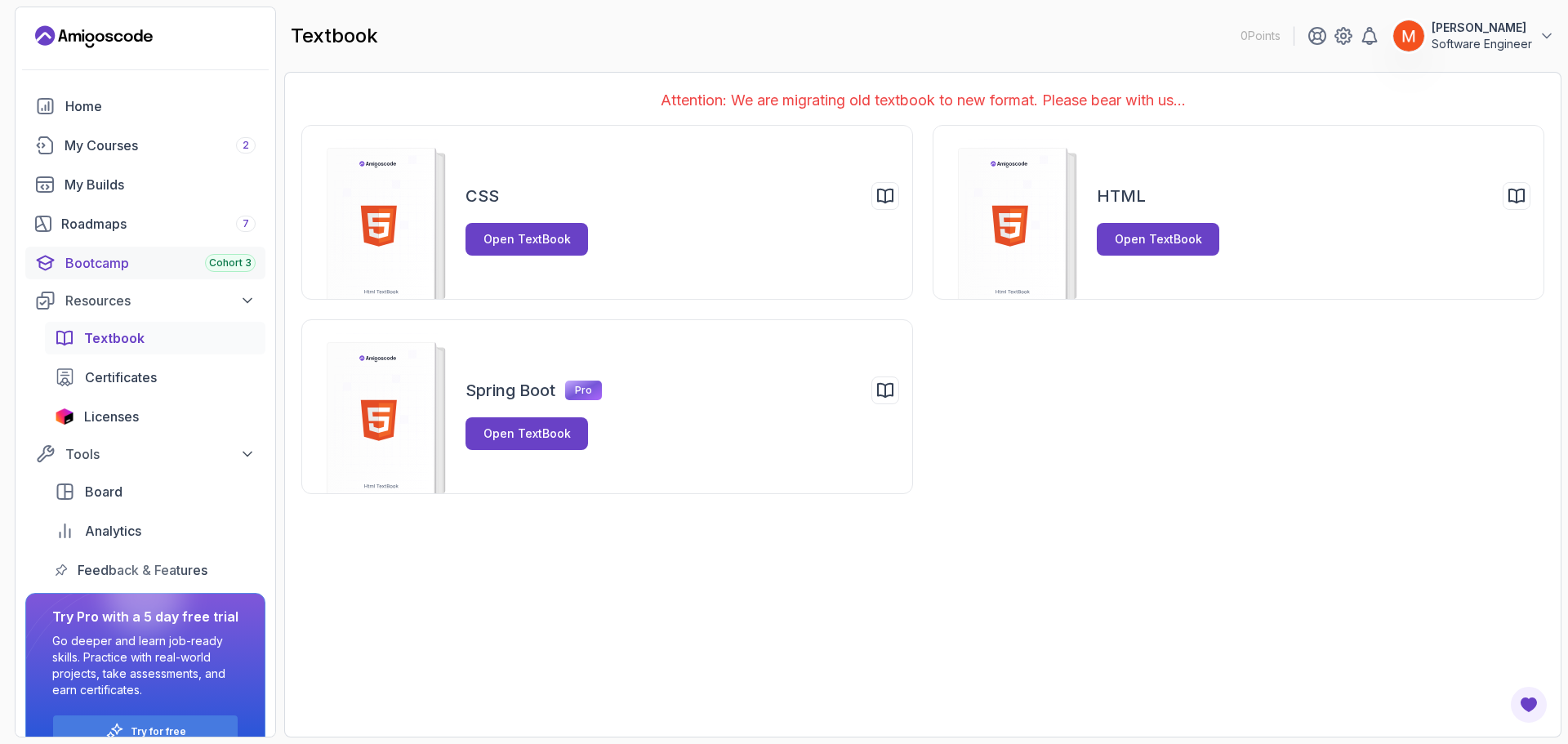
click at [111, 268] on div "Bootcamp Cohort 3" at bounding box center [160, 263] width 190 height 20
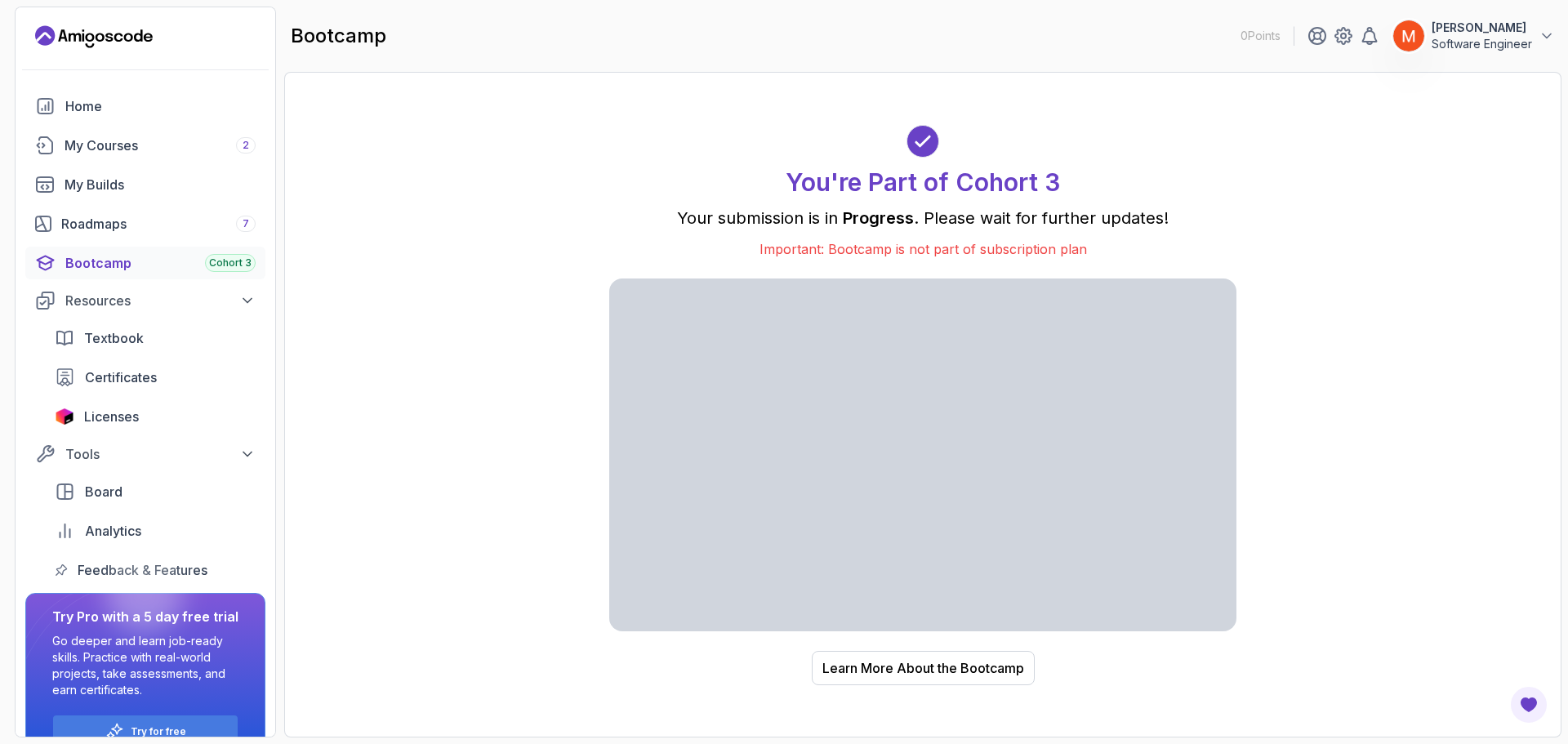
click at [507, 276] on div "You're Part of Cohort 3 Your submission is in Progress . Please wait for furthe…" at bounding box center [922, 405] width 1243 height 632
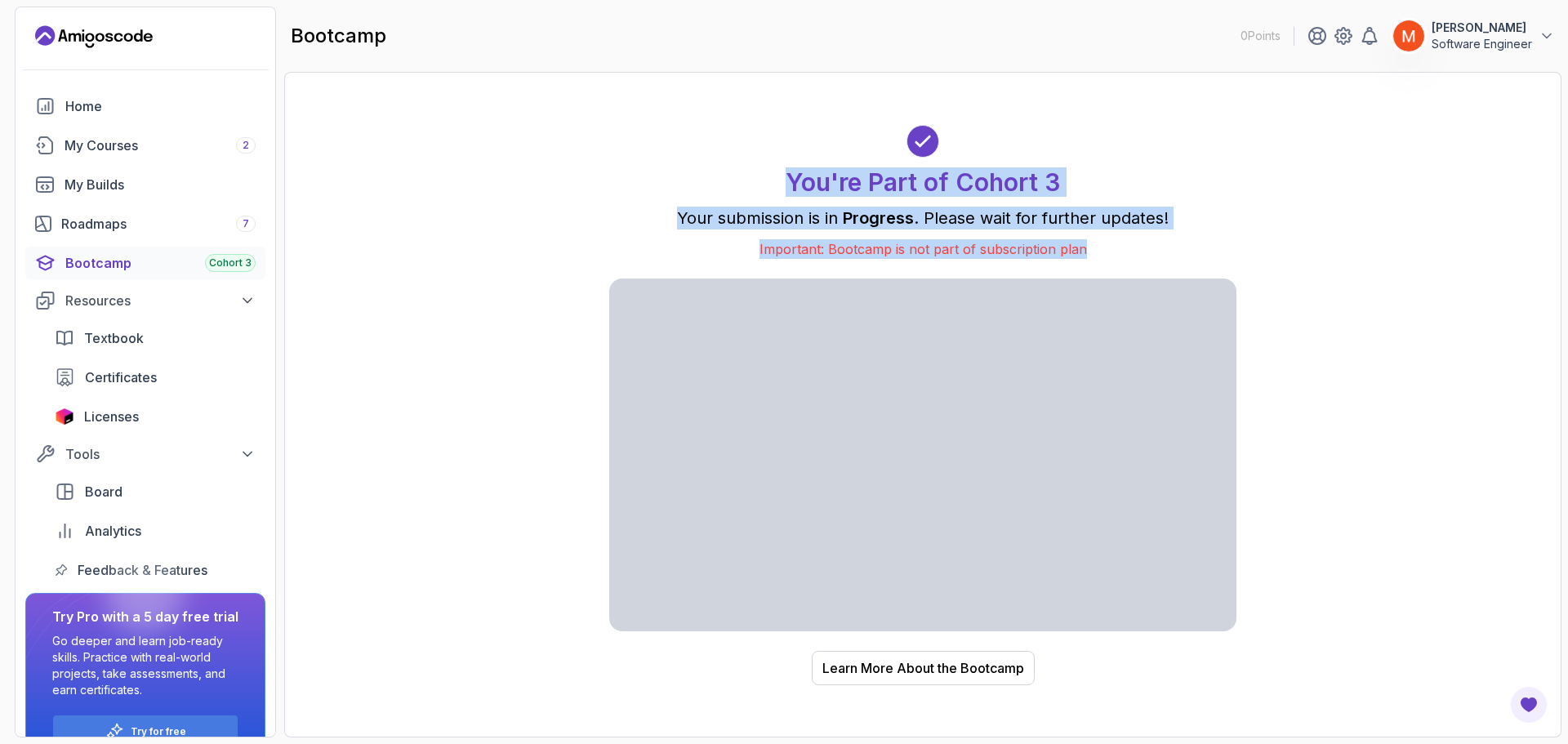
drag, startPoint x: 329, startPoint y: 174, endPoint x: 517, endPoint y: 369, distance: 270.9
click at [517, 369] on div "You're Part of Cohort 3 Your submission is in Progress . Please wait for furthe…" at bounding box center [922, 405] width 1243 height 632
click at [477, 333] on div "You're Part of Cohort 3 Your submission is in Progress . Please wait for furthe…" at bounding box center [922, 405] width 1243 height 632
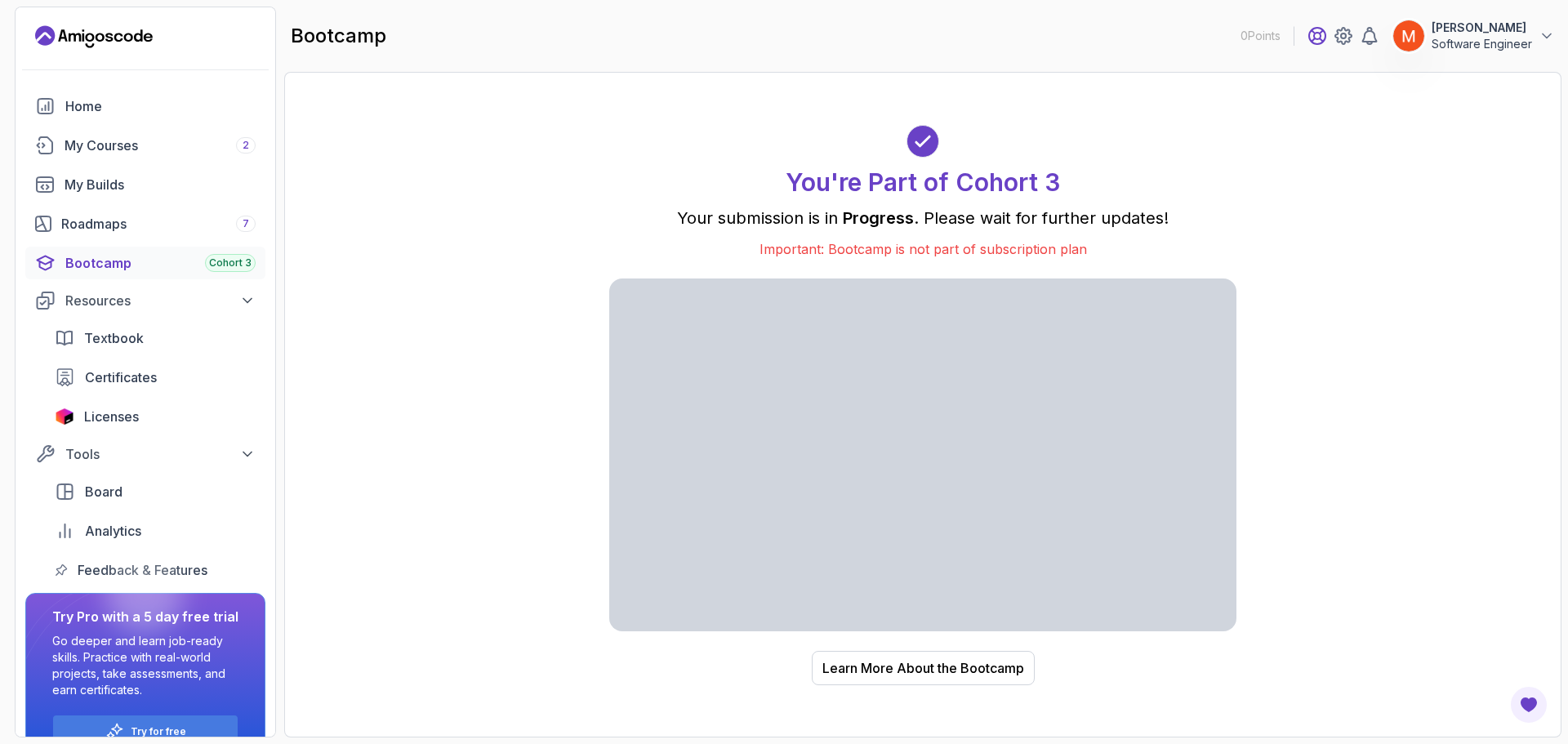
click at [1315, 33] on icon at bounding box center [1317, 35] width 20 height 20
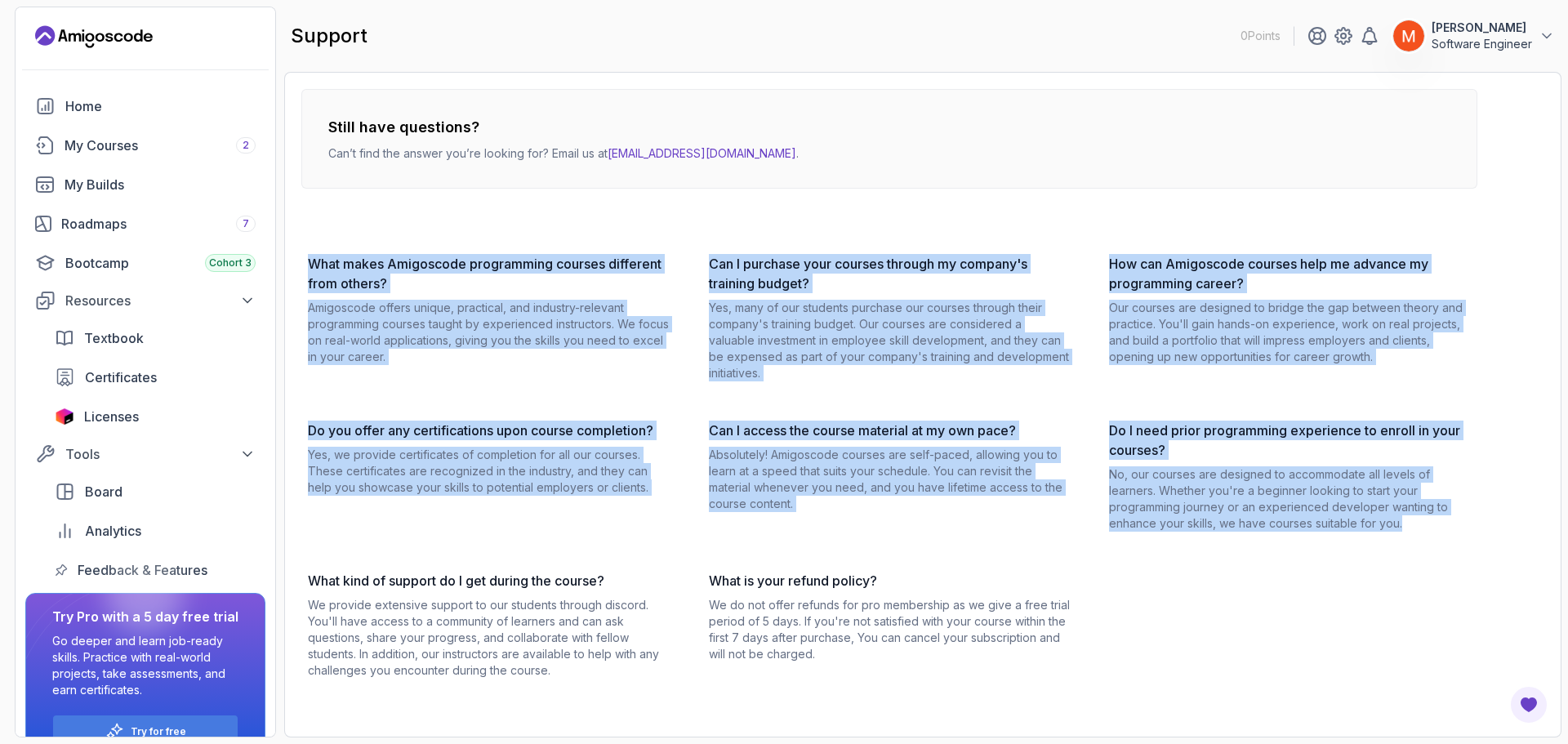
drag, startPoint x: 1466, startPoint y: 192, endPoint x: 1520, endPoint y: 782, distance: 592.5
click at [1520, 743] on html "0 Points [PERSON_NAME] Software Engineer Home My Courses 2 My Builds Roadmaps 7…" at bounding box center [784, 372] width 1568 height 744
click at [869, 194] on div "Still have questions? Can’t find the answer you’re looking for? Email us at [EM…" at bounding box center [889, 384] width 1176 height 590
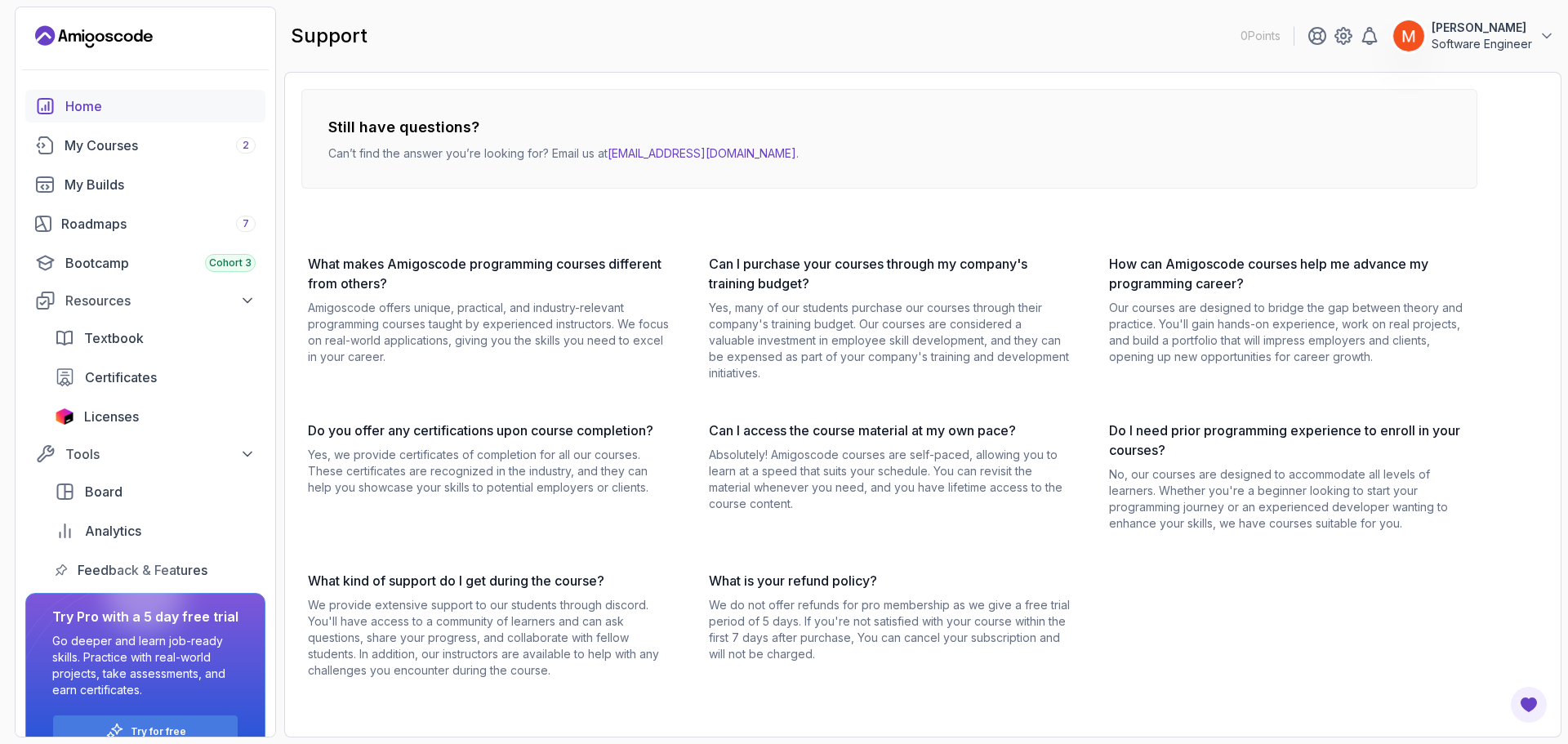
click at [111, 113] on div "Home" at bounding box center [160, 106] width 190 height 20
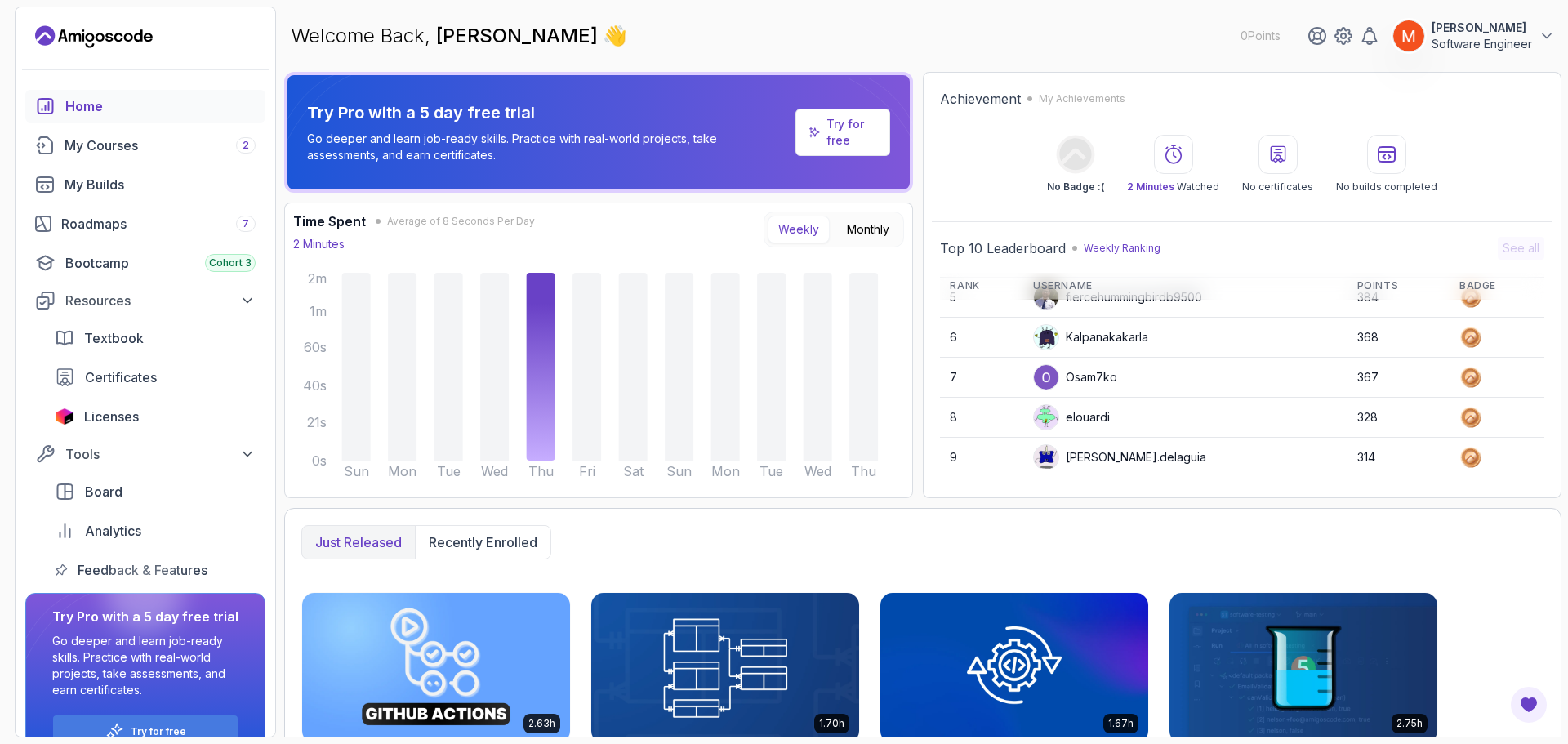
scroll to position [230, 0]
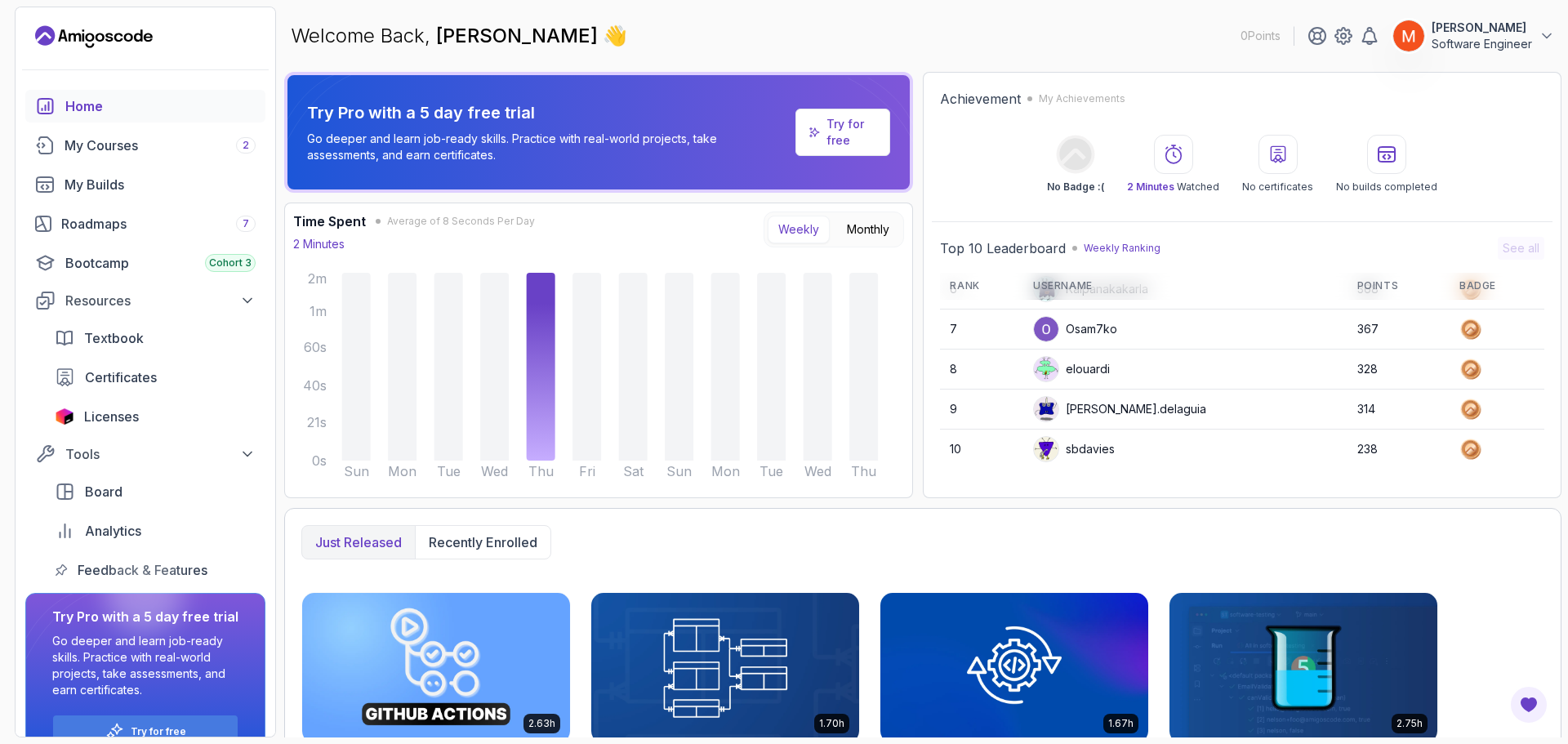
click at [1037, 17] on div "Welcome Back, [PERSON_NAME] 👋 0 Points [PERSON_NAME] Software Engineer" at bounding box center [922, 35] width 1277 height 59
click at [1555, 262] on section "0 Points [PERSON_NAME] Software Engineer Home My Courses 2 My Builds Roadmaps 7…" at bounding box center [784, 372] width 1568 height 744
click at [140, 275] on link "Bootcamp Cohort 3" at bounding box center [145, 263] width 240 height 33
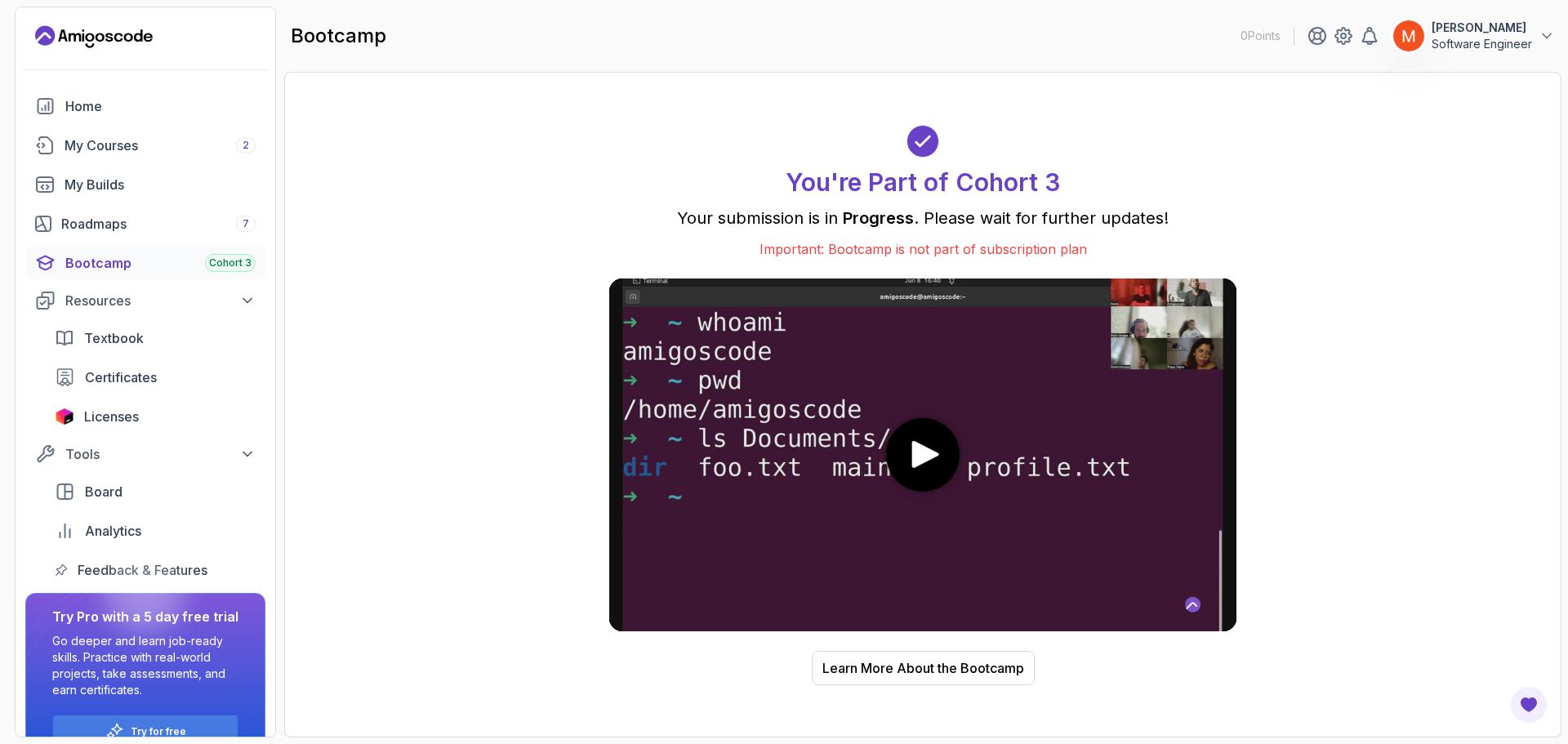
click at [536, 392] on div "You're Part of Cohort 3 Your submission is in Progress . Please wait for furthe…" at bounding box center [922, 405] width 1243 height 632
click at [1357, 176] on div "You're Part of Cohort 3 Your submission is in Progress . Please wait for furthe…" at bounding box center [922, 405] width 1243 height 632
